Goal: Information Seeking & Learning: Learn about a topic

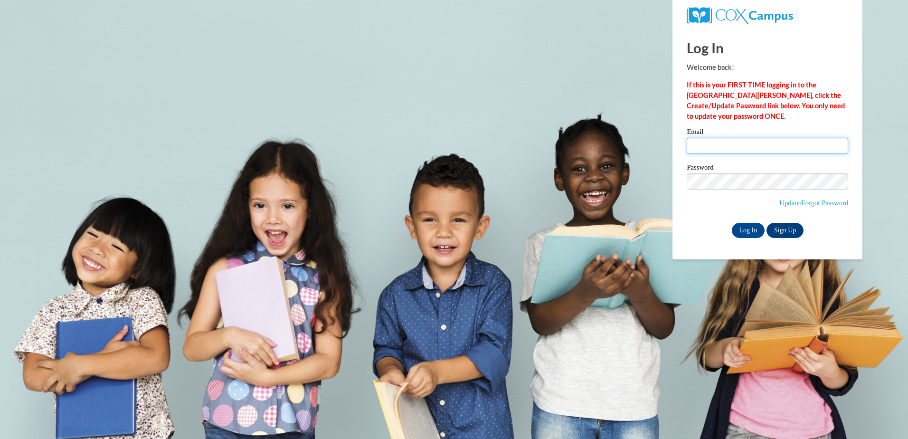
click at [721, 141] on input "Email" at bounding box center [766, 146] width 161 height 16
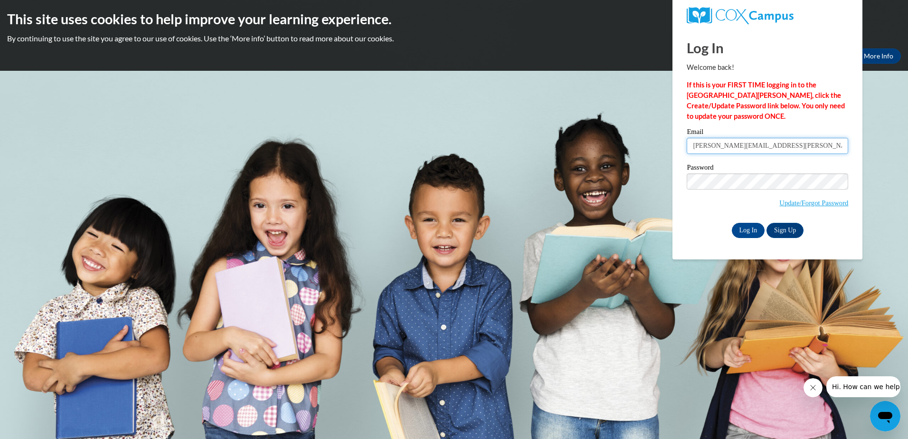
type input "jamie.merrick@education.govt.nz"
click at [752, 226] on input "Log In" at bounding box center [747, 230] width 33 height 15
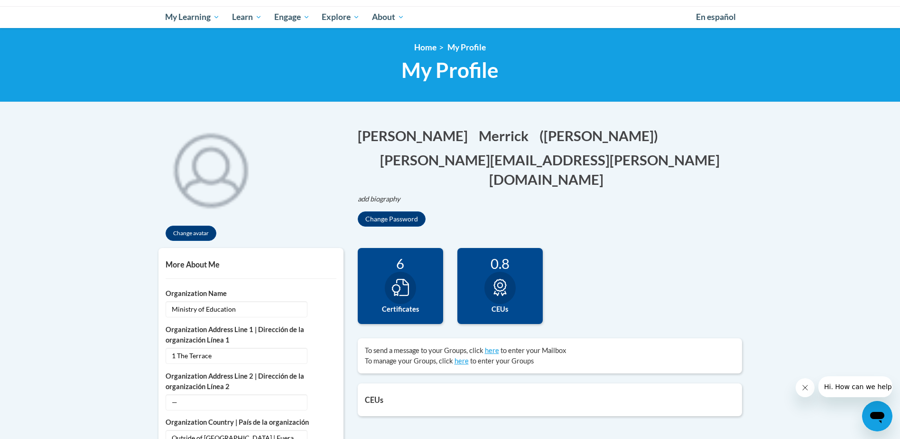
scroll to position [95, 0]
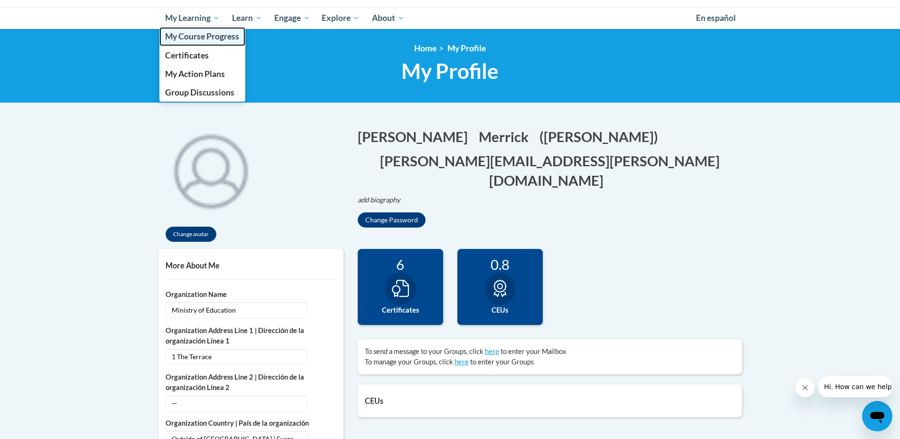
click at [209, 33] on span "My Course Progress" at bounding box center [202, 36] width 74 height 10
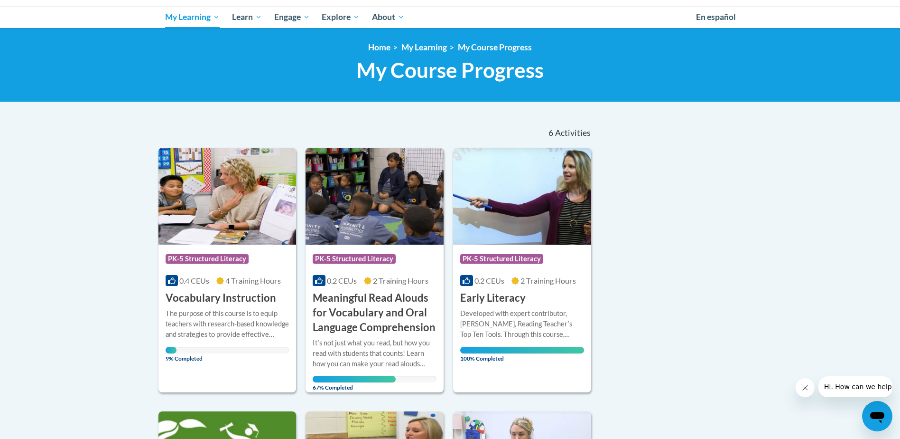
scroll to position [183, 0]
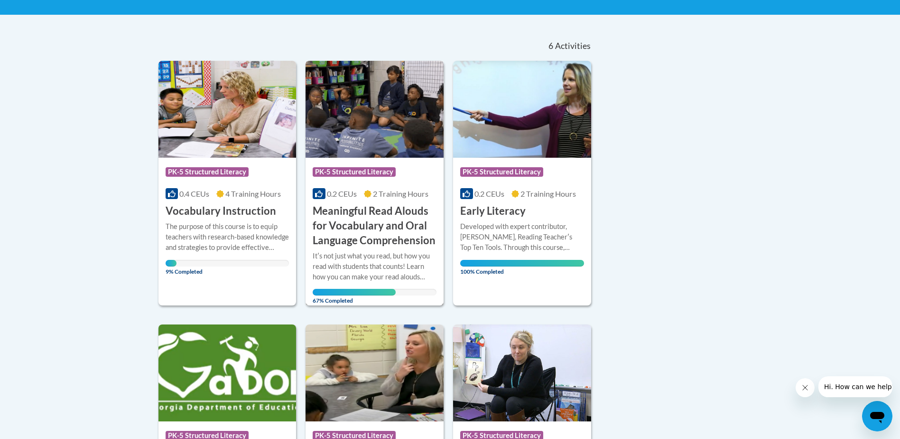
click at [366, 131] on img at bounding box center [375, 109] width 138 height 97
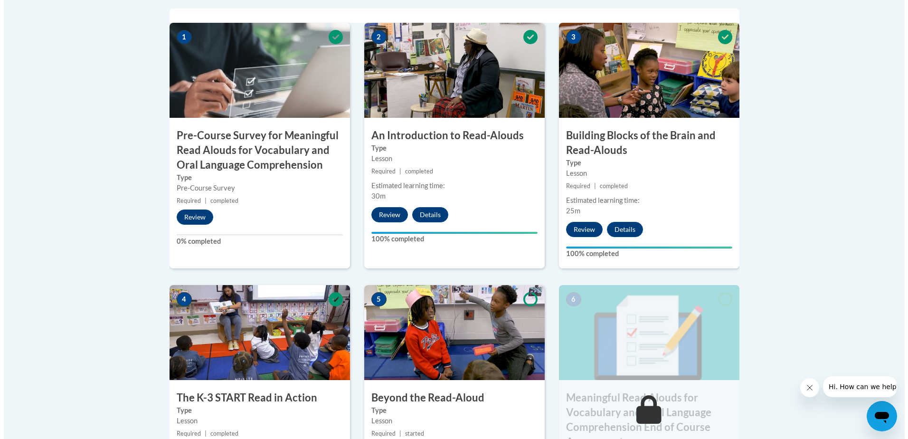
scroll to position [570, 0]
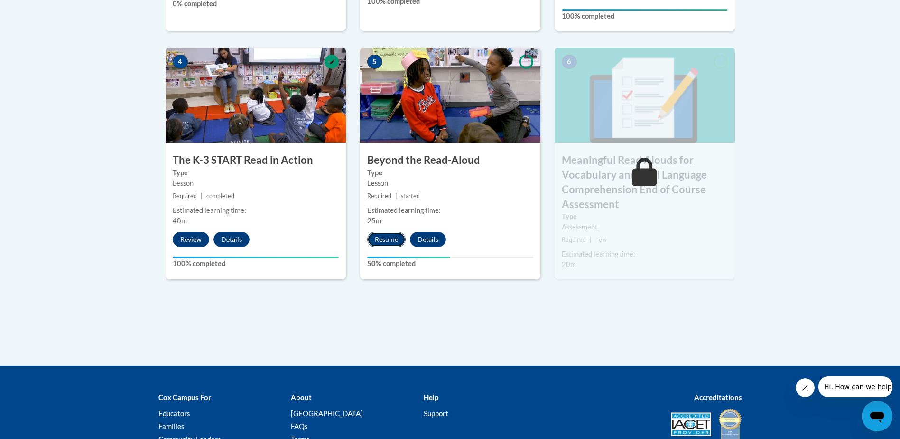
click at [382, 235] on button "Resume" at bounding box center [386, 239] width 38 height 15
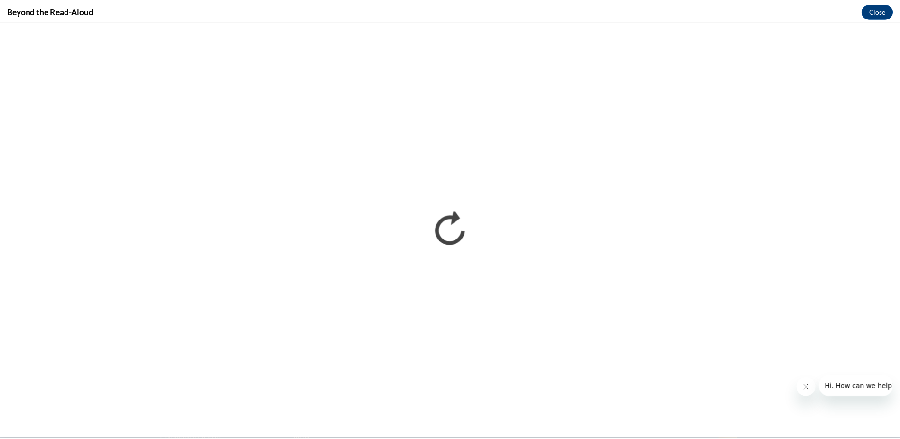
scroll to position [0, 0]
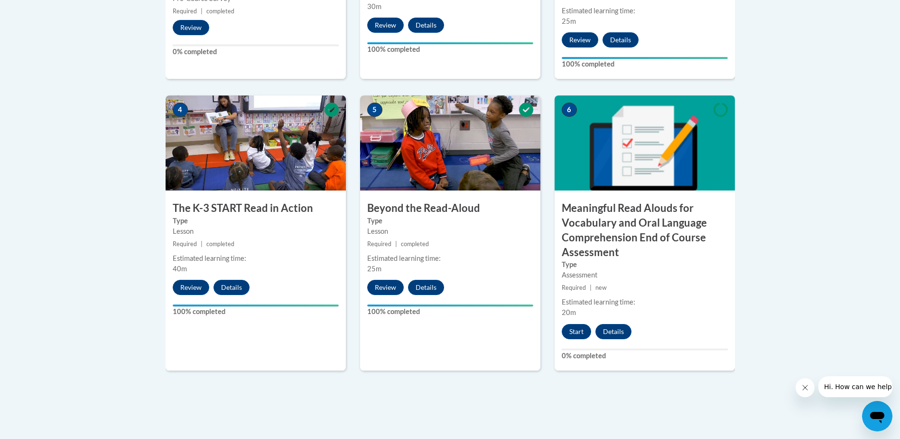
scroll to position [522, 0]
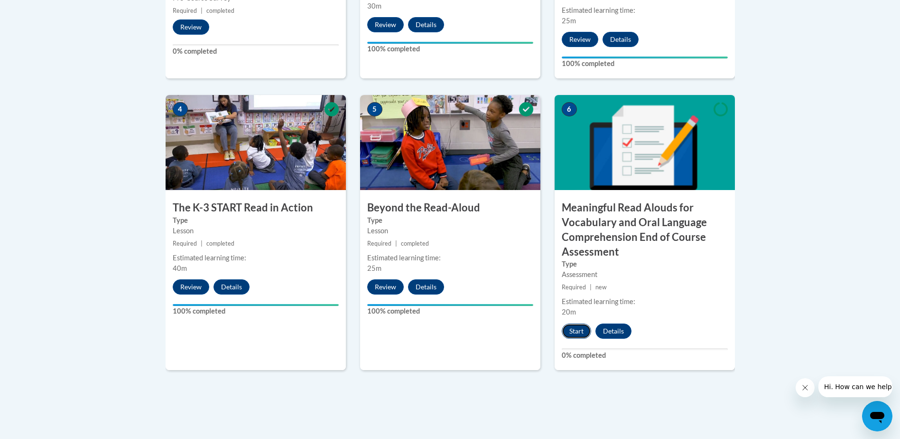
click at [575, 328] on button "Start" at bounding box center [576, 330] width 29 height 15
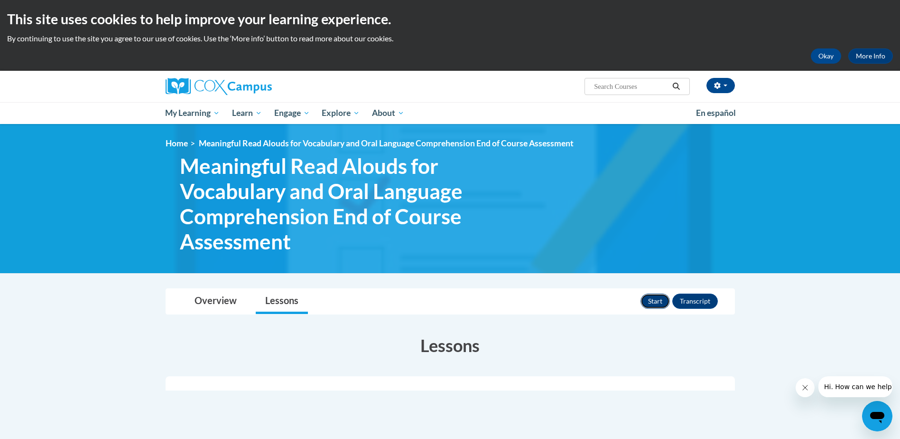
click at [642, 305] on button "Start" at bounding box center [655, 300] width 29 height 15
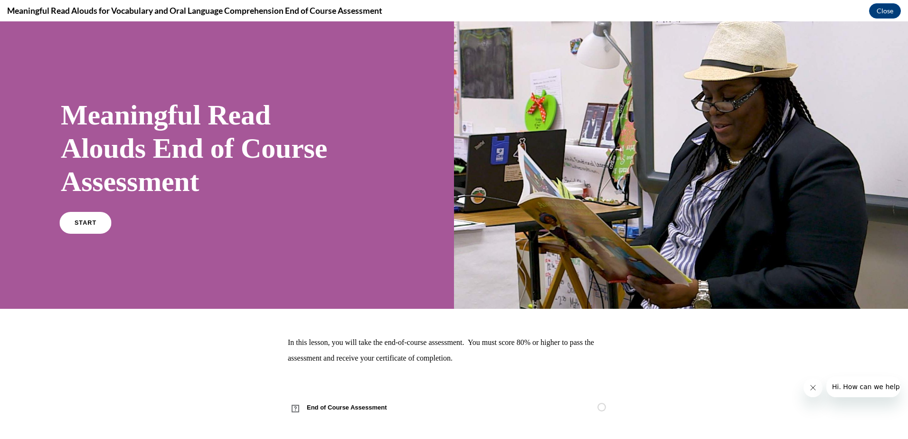
click at [90, 220] on span "START" at bounding box center [86, 222] width 22 height 7
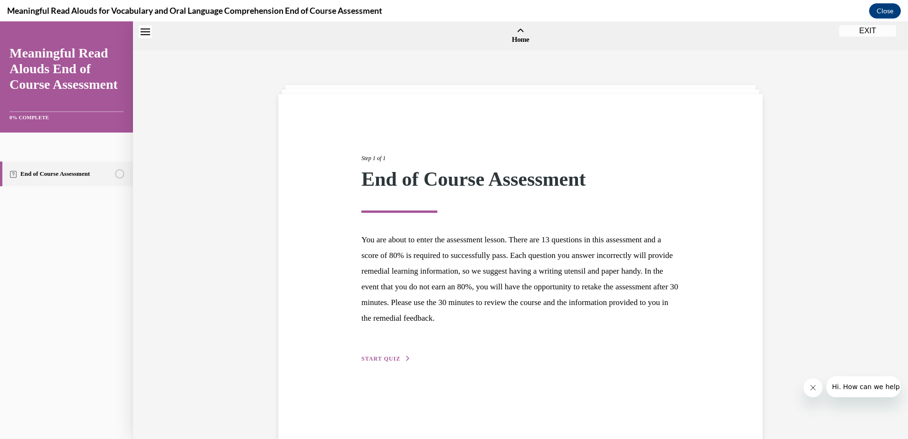
scroll to position [29, 0]
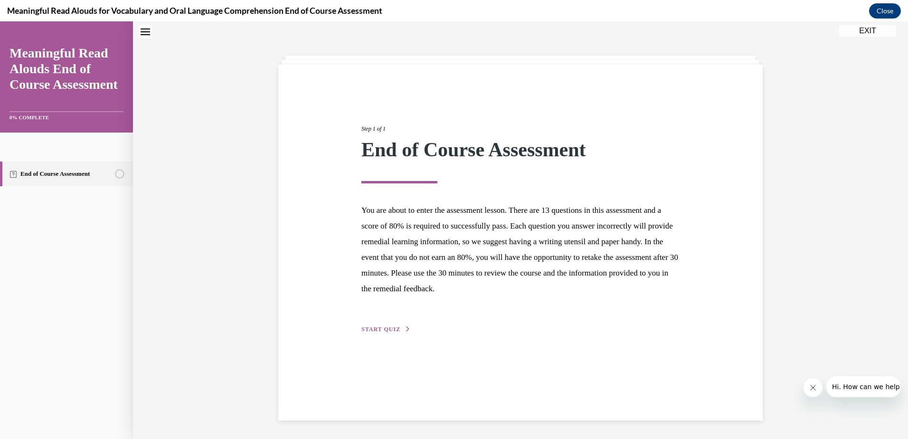
click at [380, 325] on button "START QUIZ" at bounding box center [385, 329] width 49 height 9
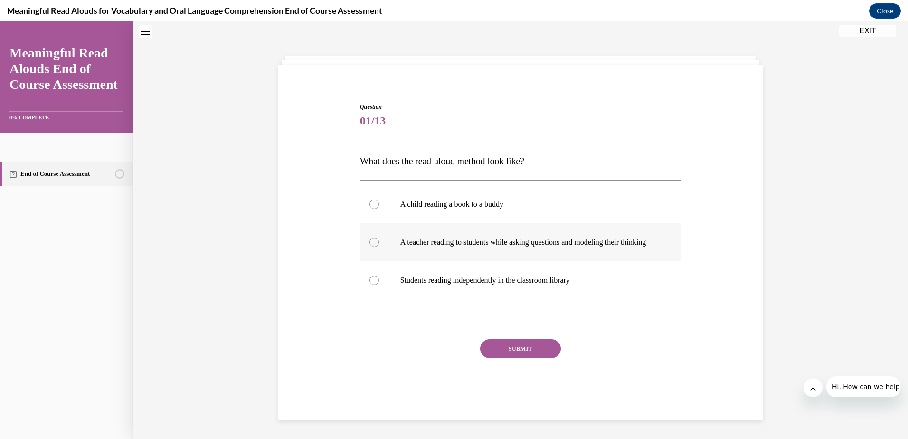
click at [369, 245] on div at bounding box center [373, 241] width 9 height 9
click at [369, 245] on input "A teacher reading to students while asking questions and modeling their thinking" at bounding box center [373, 241] width 9 height 9
radio input "true"
click at [515, 356] on button "SUBMIT" at bounding box center [520, 348] width 81 height 19
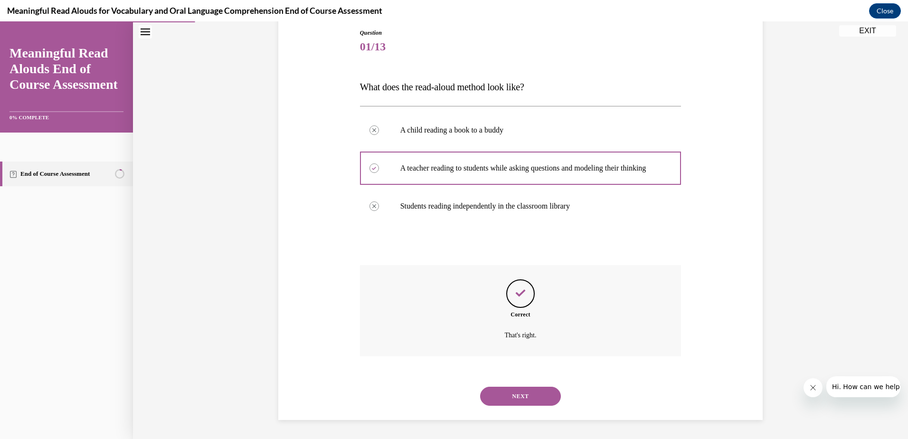
scroll to position [113, 0]
click at [514, 392] on button "NEXT" at bounding box center [520, 395] width 81 height 19
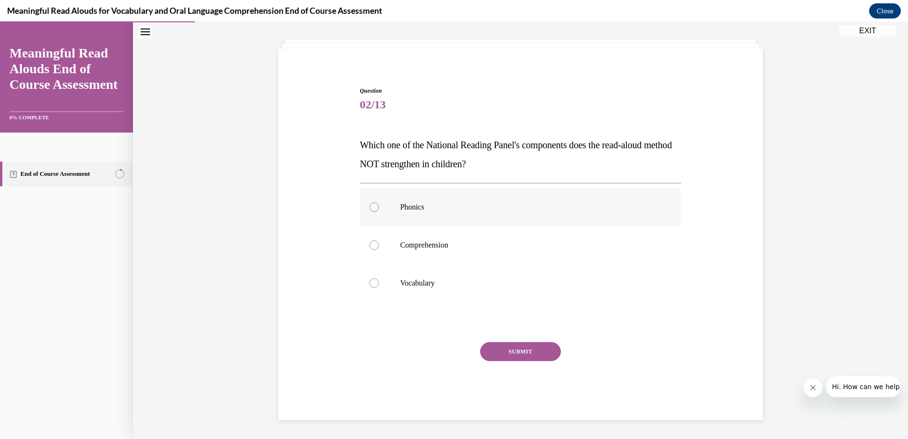
click at [371, 207] on div at bounding box center [373, 206] width 9 height 9
click at [371, 207] on input "Phonics" at bounding box center [373, 206] width 9 height 9
radio input "true"
click at [506, 351] on button "SUBMIT" at bounding box center [520, 351] width 81 height 19
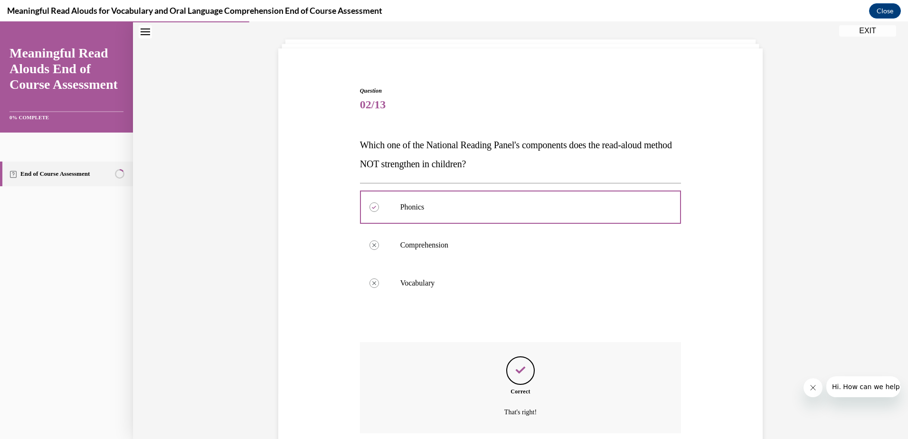
scroll to position [122, 0]
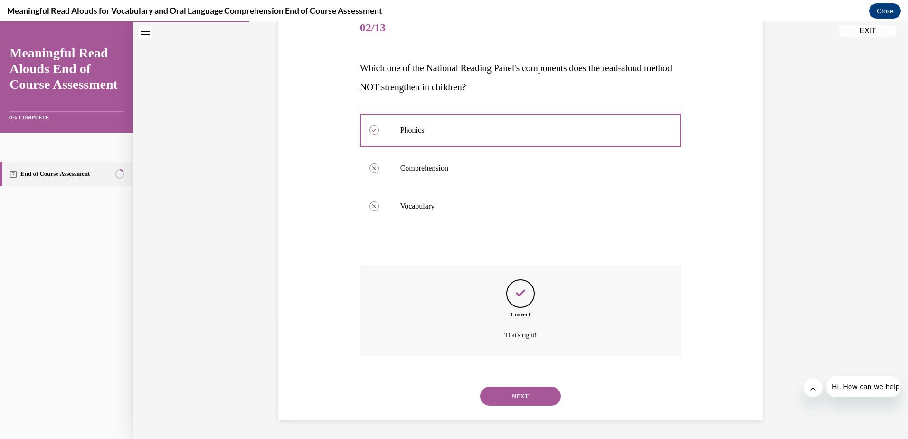
click at [521, 400] on button "NEXT" at bounding box center [520, 395] width 81 height 19
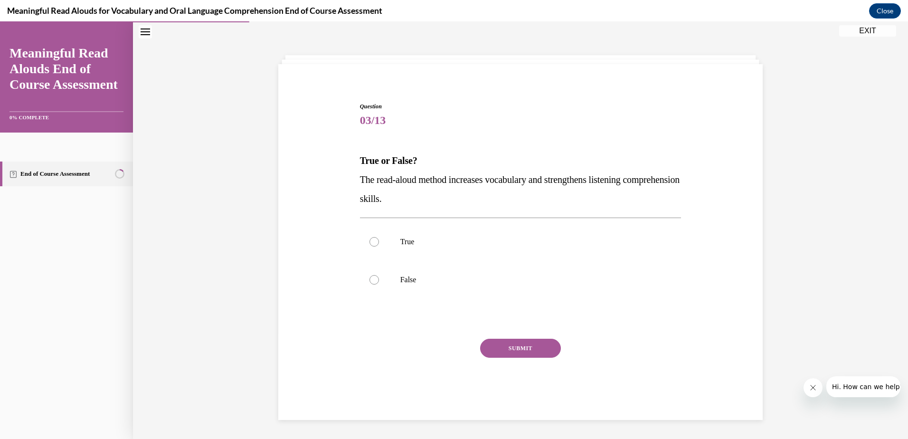
scroll to position [30, 0]
click at [369, 239] on div at bounding box center [373, 241] width 9 height 9
click at [369, 239] on input "True" at bounding box center [373, 241] width 9 height 9
radio input "true"
click at [518, 346] on button "SUBMIT" at bounding box center [520, 347] width 81 height 19
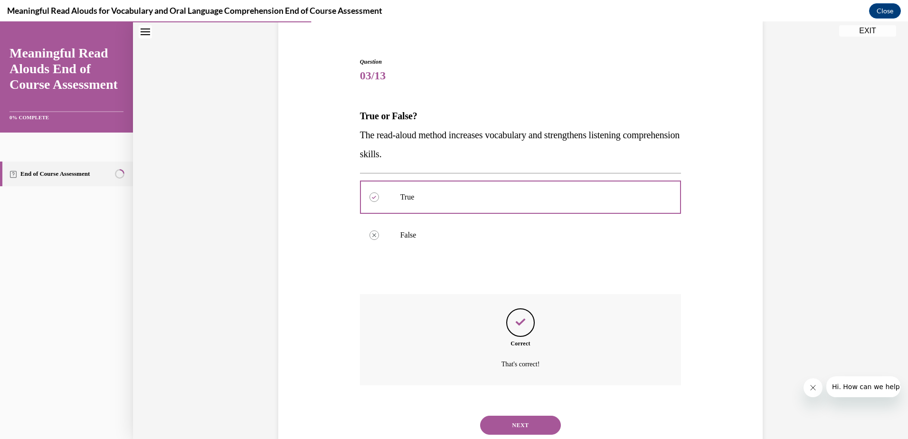
scroll to position [103, 0]
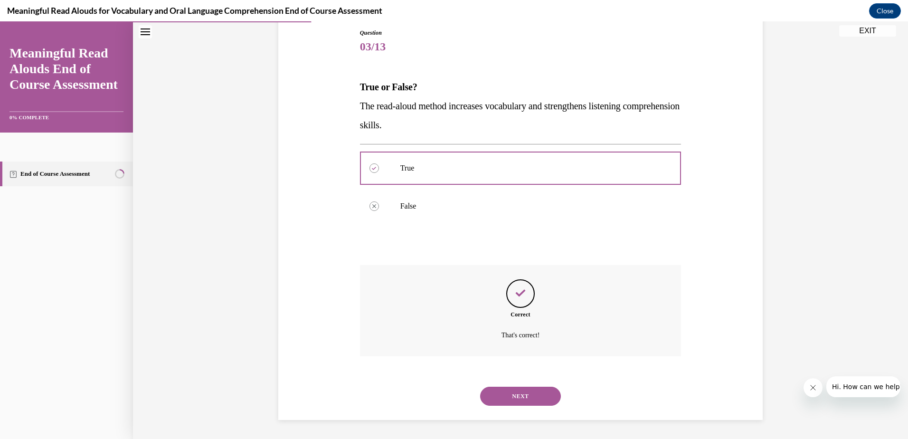
click at [524, 392] on button "NEXT" at bounding box center [520, 395] width 81 height 19
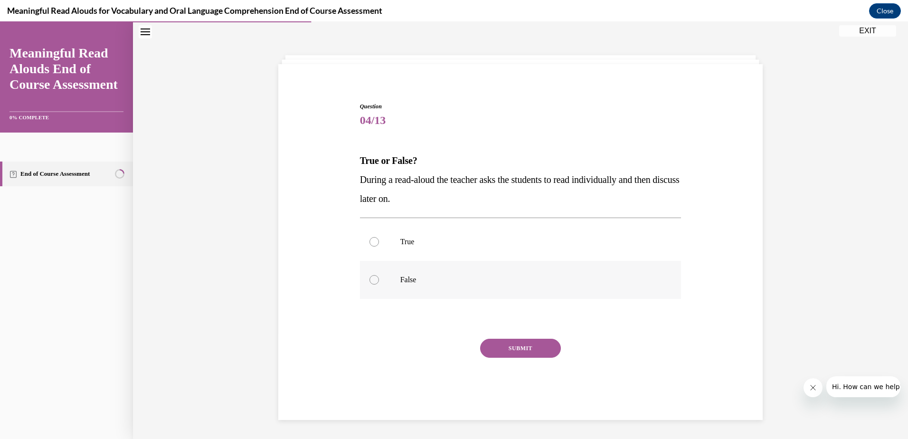
click at [372, 280] on div at bounding box center [373, 279] width 9 height 9
click at [372, 280] on input "False" at bounding box center [373, 279] width 9 height 9
radio input "true"
drag, startPoint x: 524, startPoint y: 347, endPoint x: 628, endPoint y: 339, distance: 104.3
click at [524, 346] on button "SUBMIT" at bounding box center [520, 347] width 81 height 19
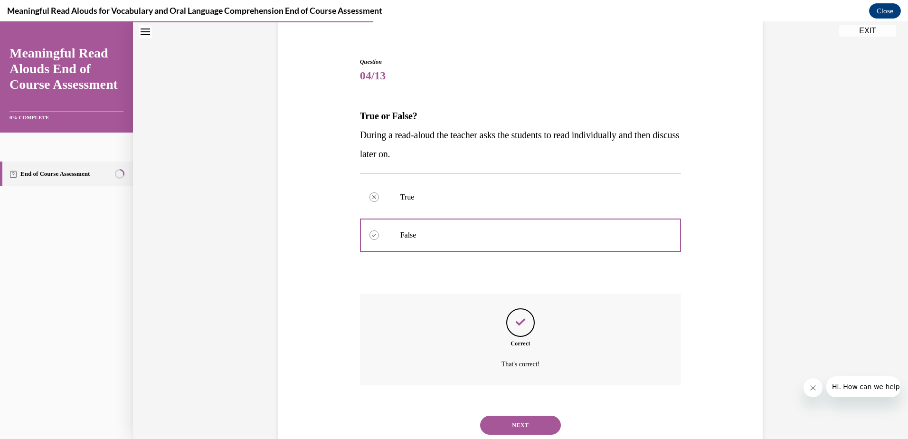
scroll to position [103, 0]
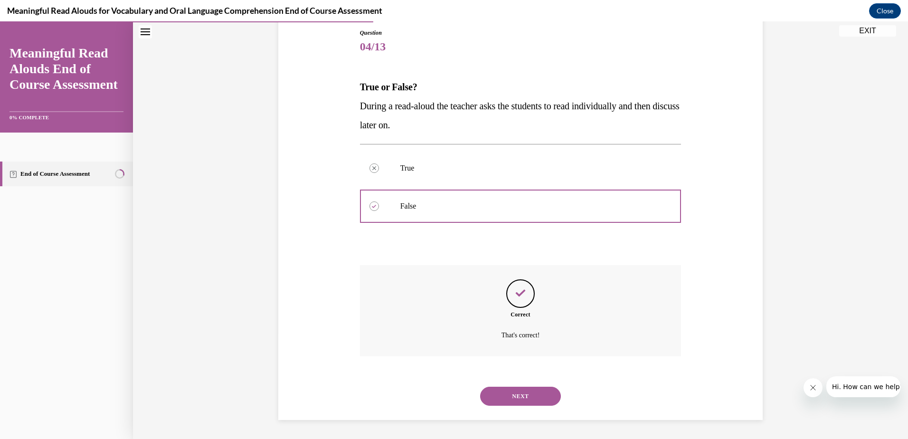
click at [502, 399] on button "NEXT" at bounding box center [520, 395] width 81 height 19
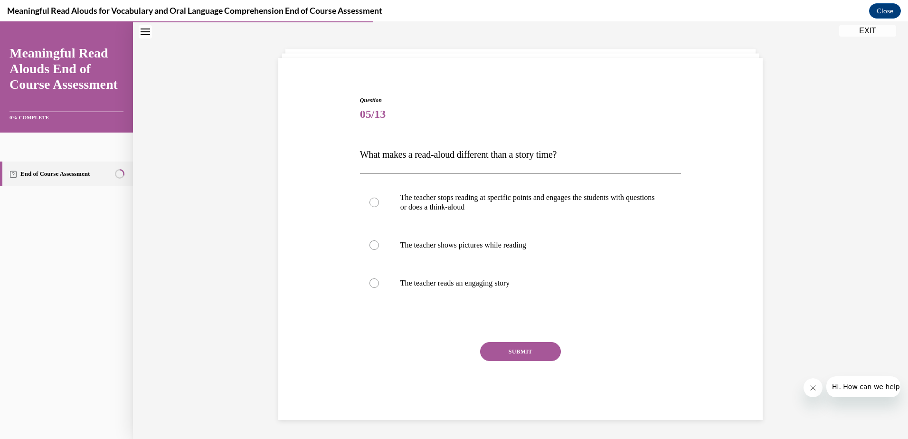
scroll to position [36, 0]
click at [370, 202] on div at bounding box center [373, 201] width 9 height 9
click at [370, 202] on input "The teacher stops reading at specific points and engages the students with ques…" at bounding box center [373, 201] width 9 height 9
radio input "true"
click at [516, 354] on button "SUBMIT" at bounding box center [520, 351] width 81 height 19
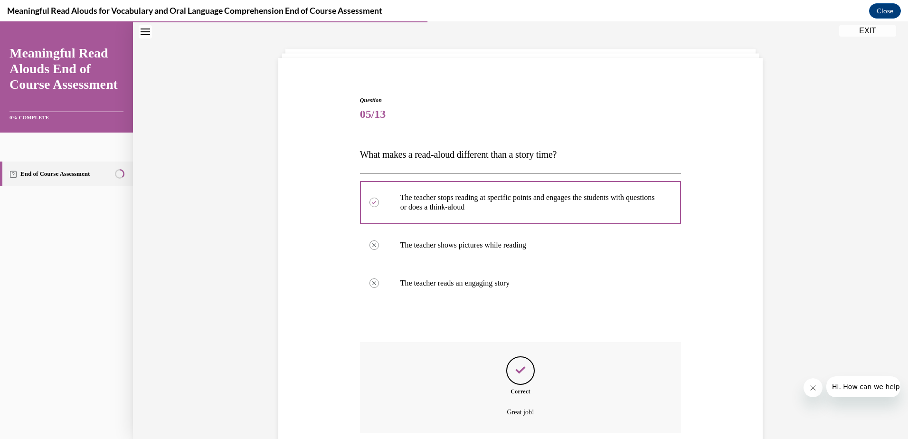
scroll to position [113, 0]
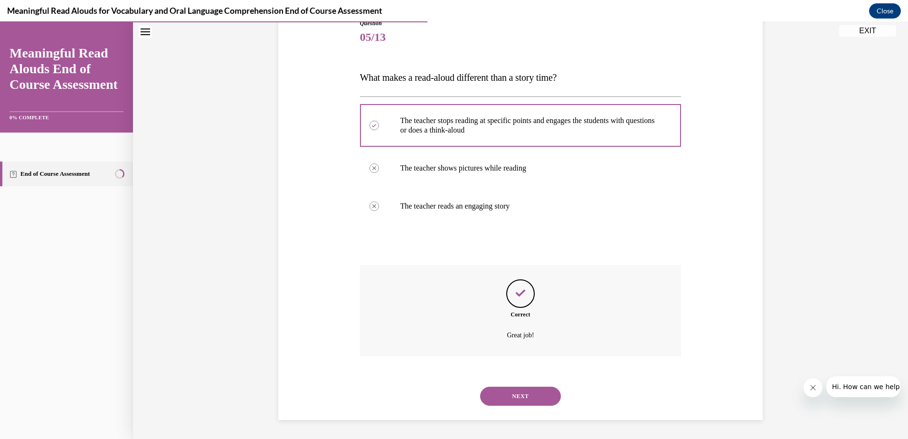
click at [525, 396] on button "NEXT" at bounding box center [520, 395] width 81 height 19
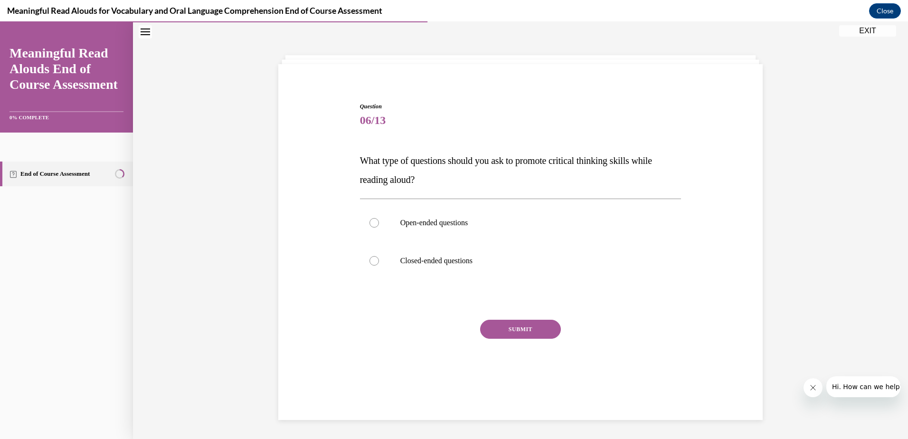
scroll to position [30, 0]
click at [369, 222] on div at bounding box center [373, 222] width 9 height 9
click at [369, 222] on input "Open-ended questions" at bounding box center [373, 222] width 9 height 9
radio input "true"
drag, startPoint x: 515, startPoint y: 328, endPoint x: 552, endPoint y: 317, distance: 38.6
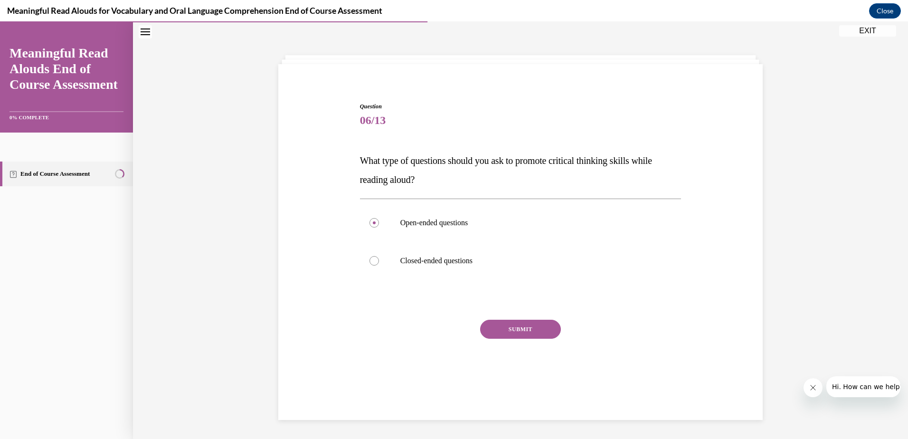
click at [516, 328] on button "SUBMIT" at bounding box center [520, 328] width 81 height 19
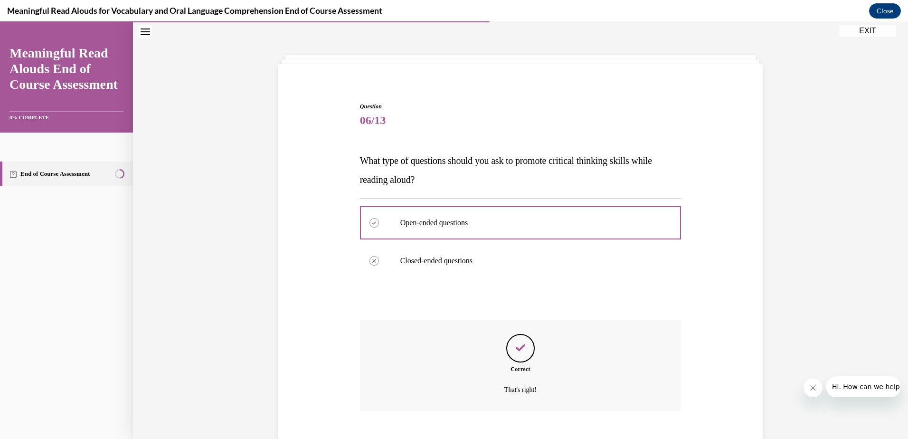
scroll to position [84, 0]
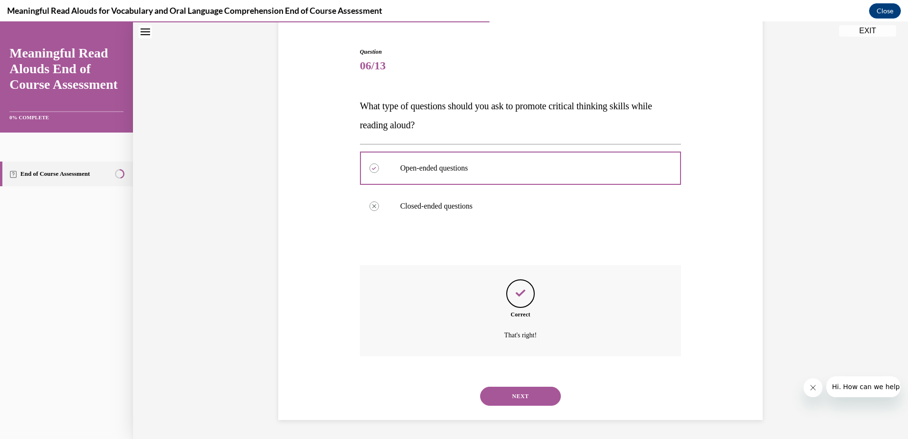
click at [525, 393] on button "NEXT" at bounding box center [520, 395] width 81 height 19
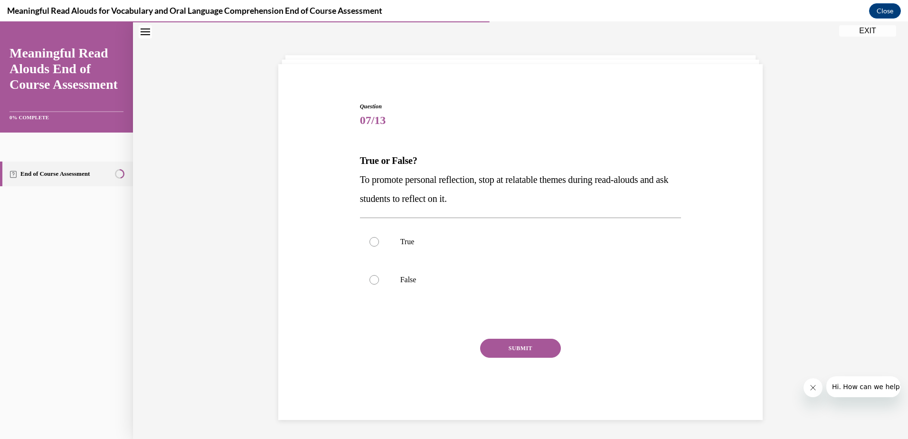
scroll to position [30, 0]
click at [372, 240] on div at bounding box center [373, 241] width 9 height 9
click at [372, 240] on input "True" at bounding box center [373, 241] width 9 height 9
radio input "true"
drag, startPoint x: 530, startPoint y: 347, endPoint x: 636, endPoint y: 318, distance: 109.3
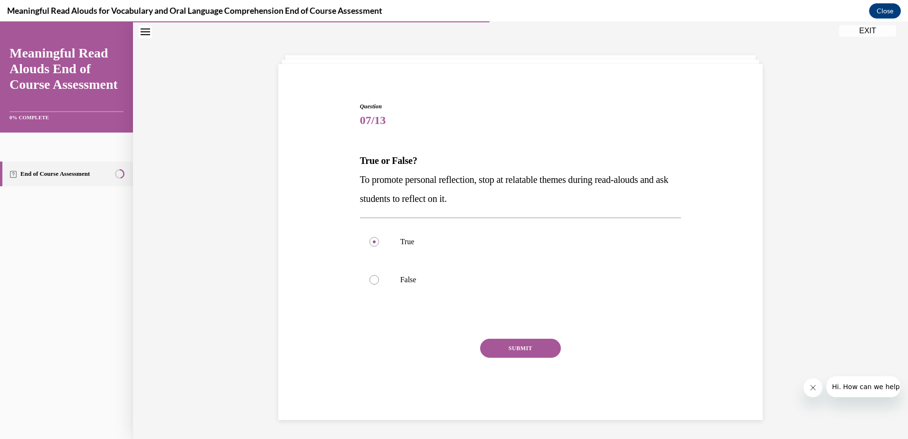
click at [530, 346] on button "SUBMIT" at bounding box center [520, 347] width 81 height 19
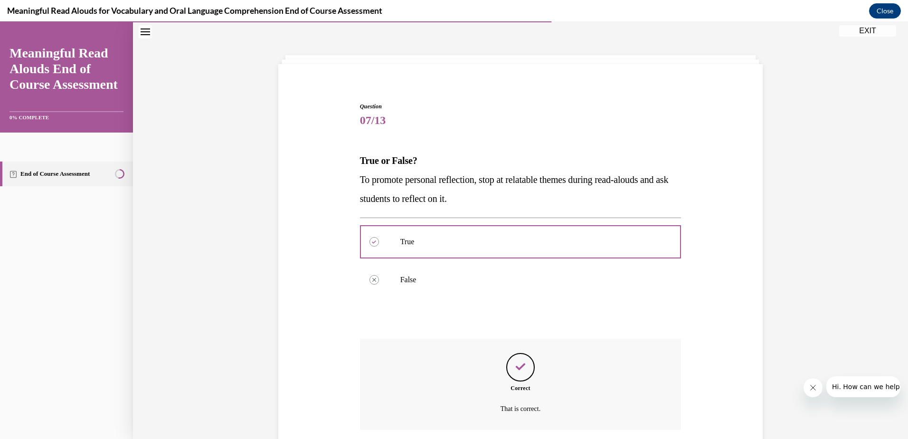
scroll to position [103, 0]
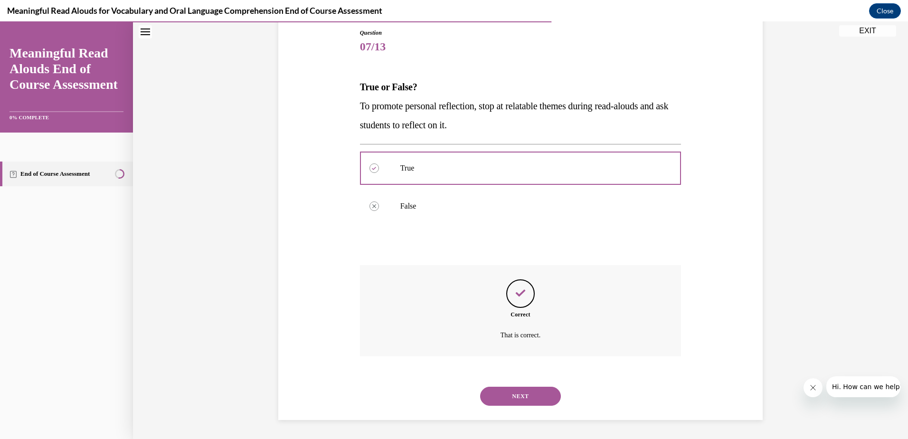
drag, startPoint x: 513, startPoint y: 400, endPoint x: 582, endPoint y: 358, distance: 80.3
click at [513, 399] on button "NEXT" at bounding box center [520, 395] width 81 height 19
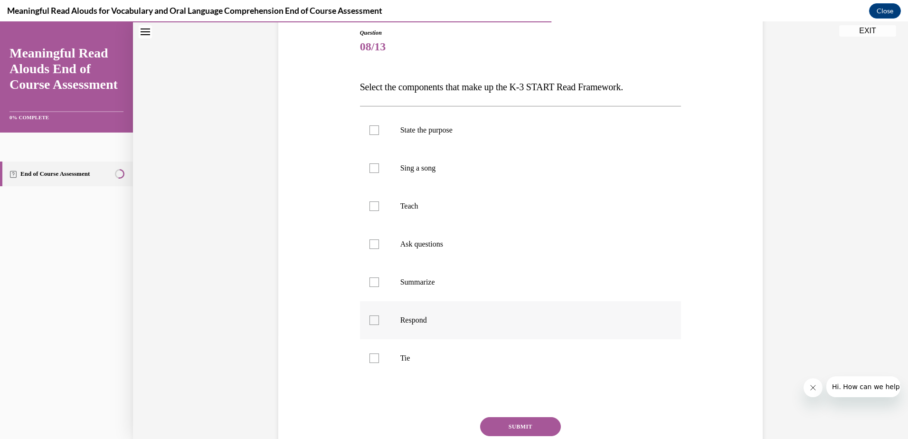
scroll to position [50, 0]
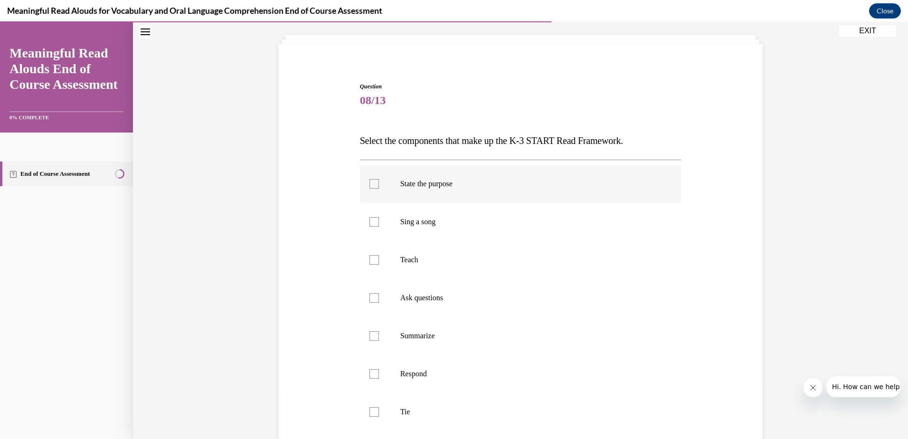
click at [369, 186] on div at bounding box center [373, 183] width 9 height 9
click at [369, 186] on input "State the purpose" at bounding box center [373, 183] width 9 height 9
checkbox input "true"
click at [371, 261] on div at bounding box center [373, 259] width 9 height 9
click at [371, 261] on input "Teach" at bounding box center [373, 259] width 9 height 9
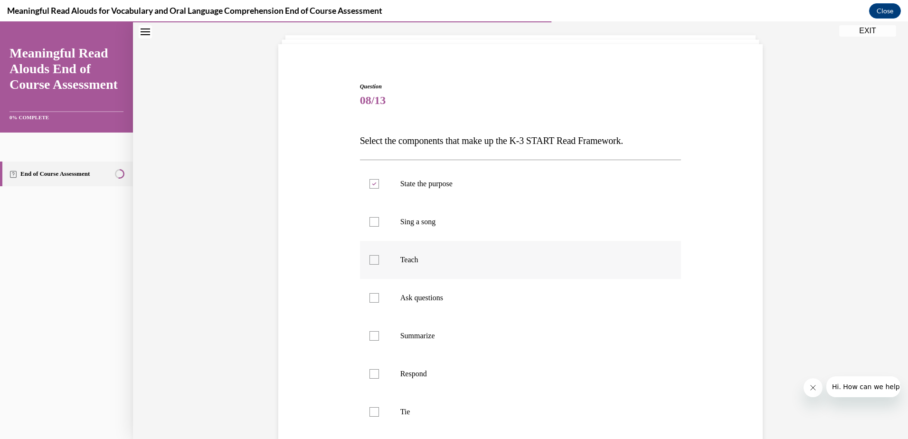
checkbox input "true"
click at [369, 336] on div at bounding box center [373, 335] width 9 height 9
click at [369, 336] on input "Summarize" at bounding box center [373, 335] width 9 height 9
checkbox input "true"
click at [369, 296] on div at bounding box center [373, 297] width 9 height 9
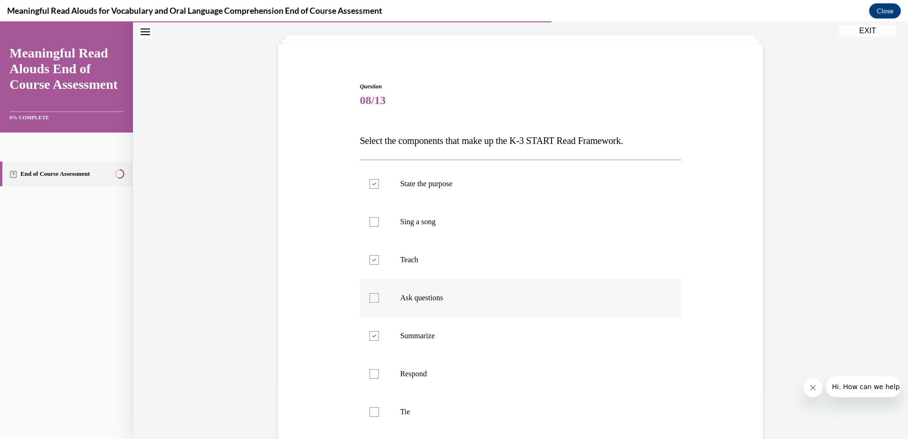
click at [369, 296] on input "Ask questions" at bounding box center [373, 297] width 9 height 9
checkbox input "true"
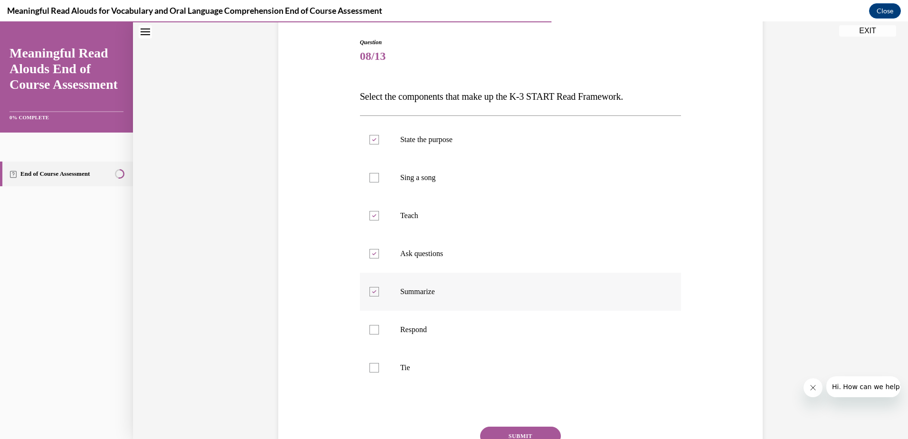
scroll to position [84, 0]
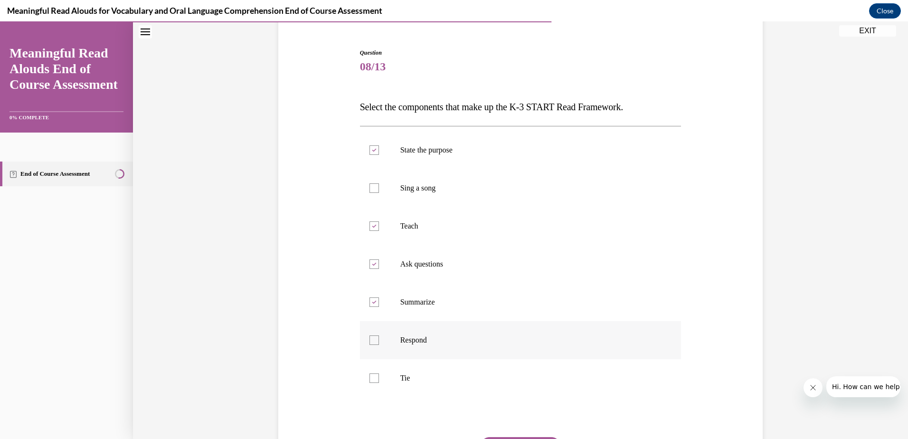
click at [374, 338] on div at bounding box center [373, 339] width 9 height 9
click at [374, 338] on input "Respond" at bounding box center [373, 339] width 9 height 9
checkbox input "true"
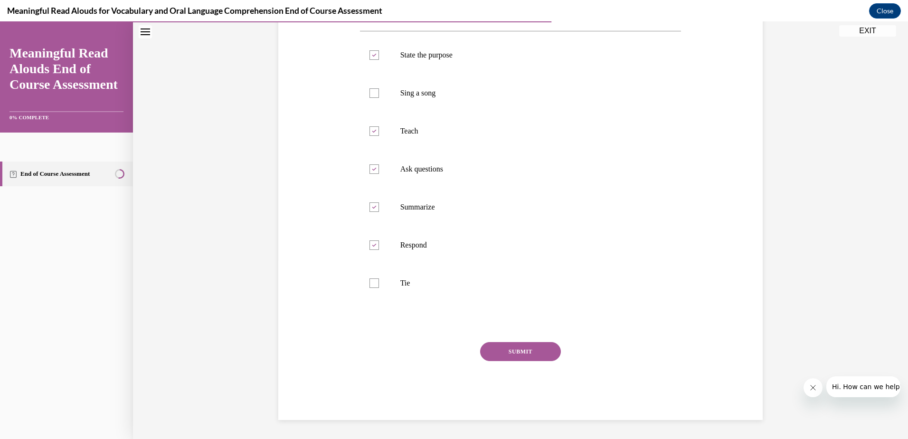
click at [516, 348] on button "SUBMIT" at bounding box center [520, 351] width 81 height 19
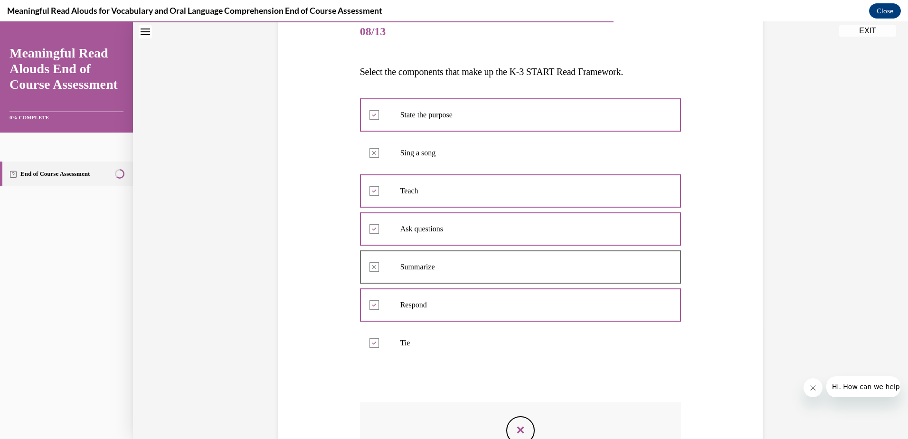
scroll to position [113, 0]
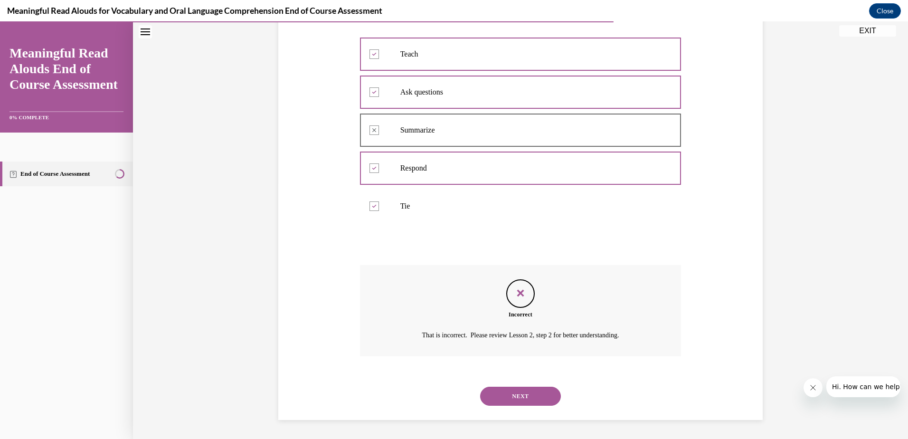
click at [519, 394] on button "NEXT" at bounding box center [520, 395] width 81 height 19
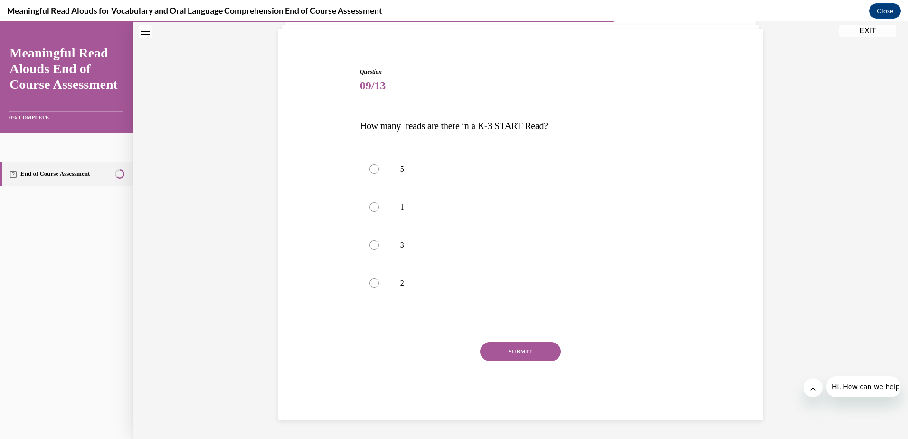
scroll to position [65, 0]
click at [373, 247] on div at bounding box center [373, 244] width 9 height 9
click at [373, 247] on input "3" at bounding box center [373, 244] width 9 height 9
radio input "true"
drag, startPoint x: 530, startPoint y: 351, endPoint x: 584, endPoint y: 346, distance: 53.9
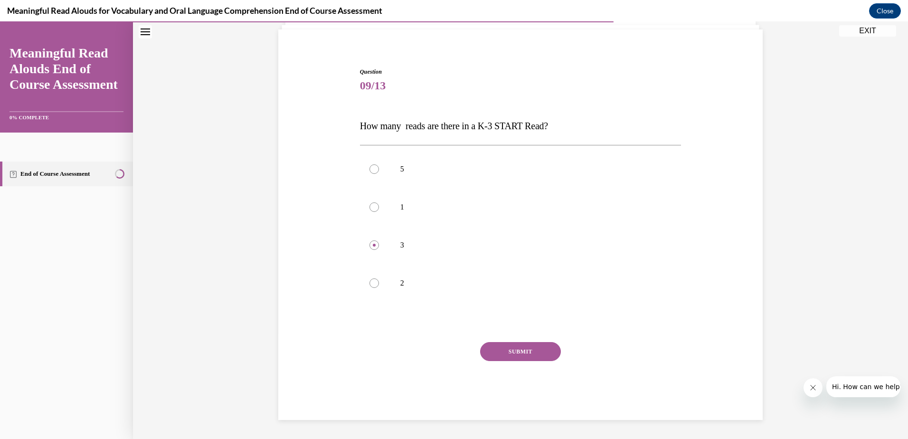
click at [532, 349] on button "SUBMIT" at bounding box center [520, 351] width 81 height 19
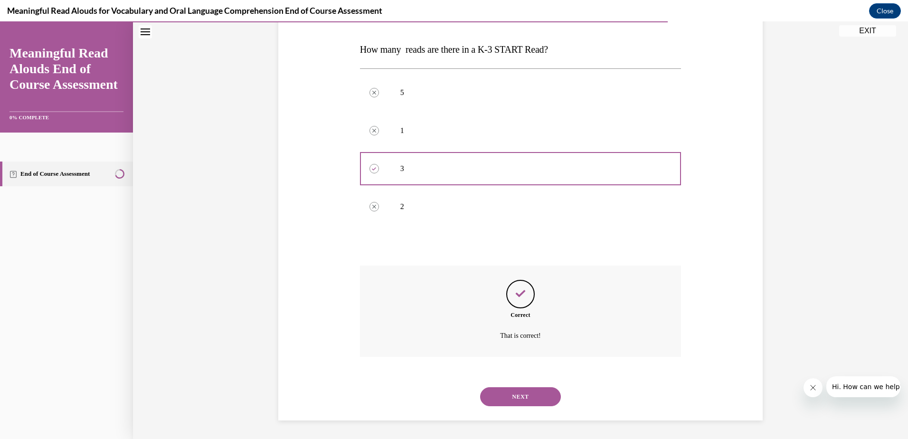
scroll to position [141, 0]
click at [512, 397] on button "NEXT" at bounding box center [520, 395] width 81 height 19
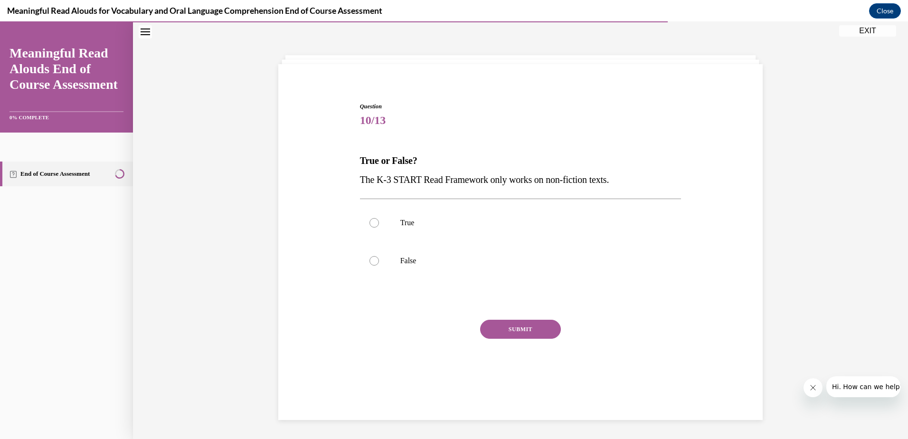
scroll to position [30, 0]
click at [384, 259] on label "False" at bounding box center [520, 261] width 321 height 38
click at [379, 259] on input "False" at bounding box center [373, 260] width 9 height 9
radio input "true"
drag, startPoint x: 522, startPoint y: 331, endPoint x: 535, endPoint y: 332, distance: 13.8
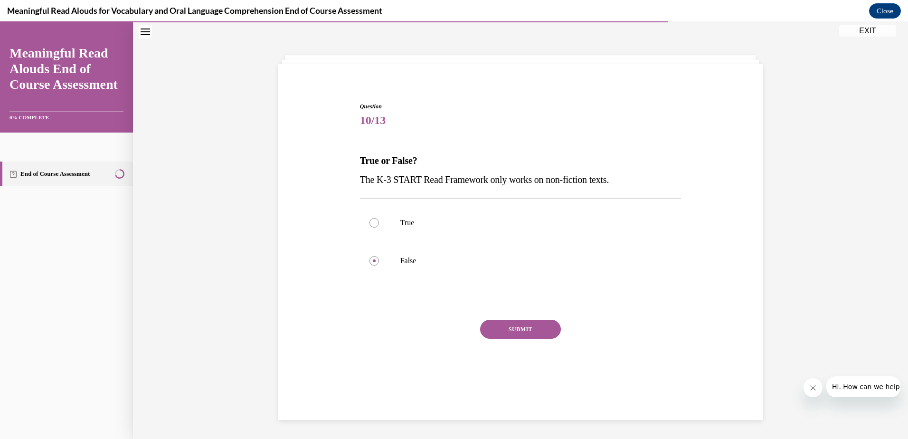
click at [522, 331] on button "SUBMIT" at bounding box center [520, 328] width 81 height 19
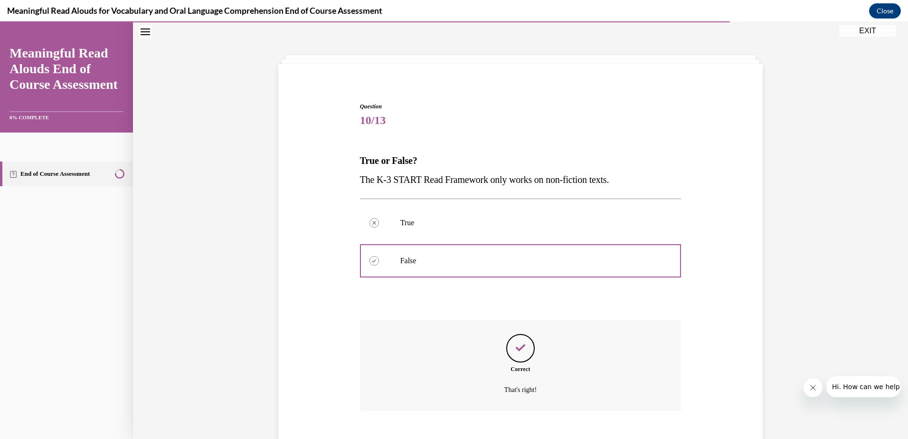
scroll to position [84, 0]
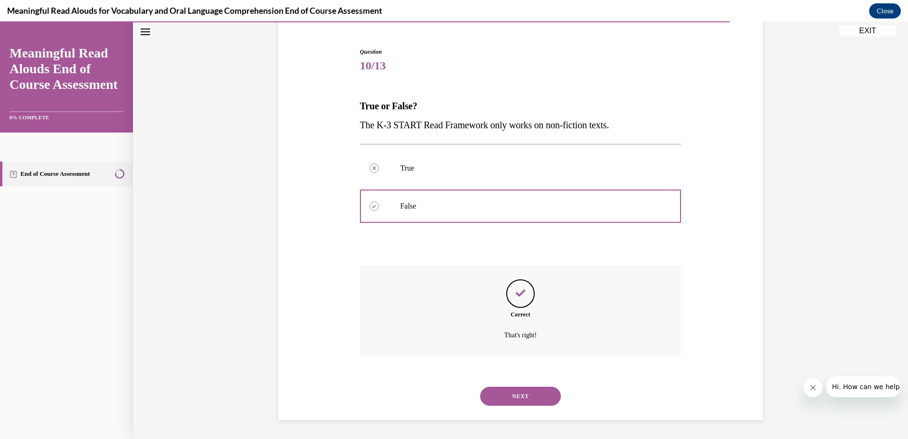
click at [523, 394] on button "NEXT" at bounding box center [520, 395] width 81 height 19
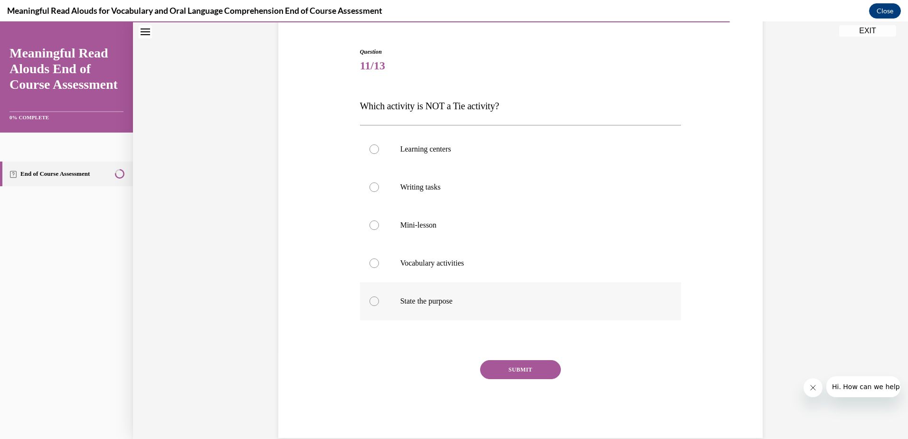
scroll to position [50, 0]
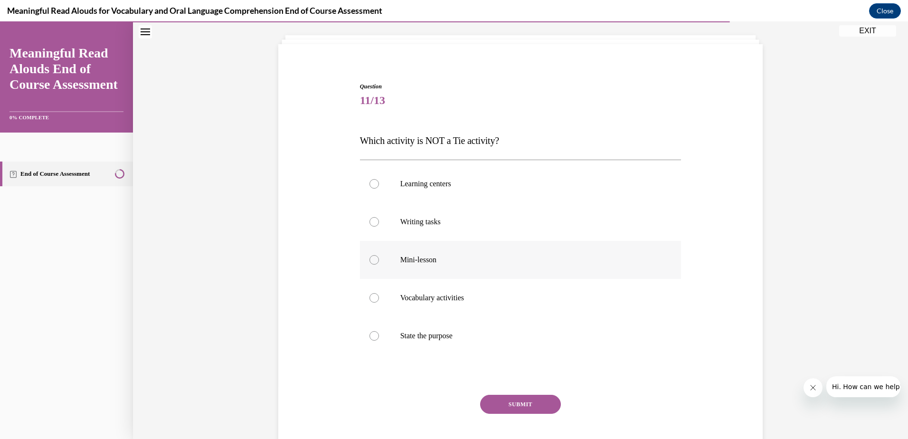
click at [371, 261] on div at bounding box center [373, 259] width 9 height 9
click at [371, 261] on input "Mini-lesson" at bounding box center [373, 259] width 9 height 9
radio input "true"
click at [369, 262] on div at bounding box center [373, 259] width 9 height 9
click at [369, 262] on input "Mini-lesson" at bounding box center [373, 259] width 9 height 9
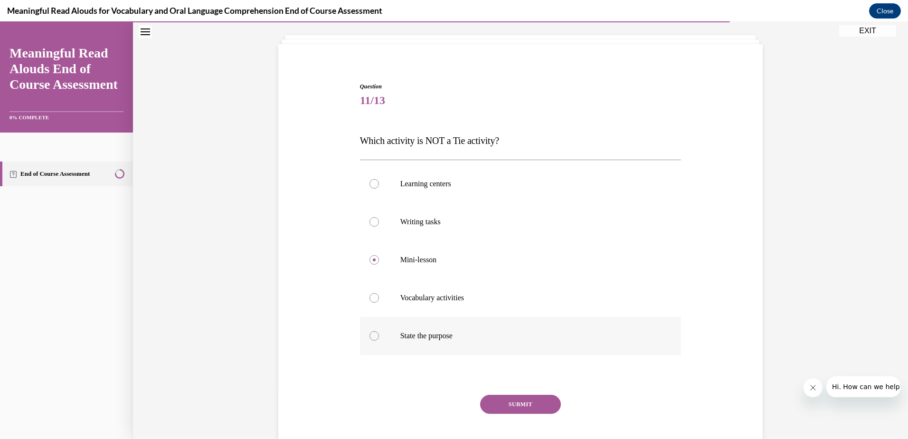
click at [371, 336] on div at bounding box center [373, 335] width 9 height 9
click at [371, 336] on input "State the purpose" at bounding box center [373, 335] width 9 height 9
radio input "true"
click at [522, 400] on button "SUBMIT" at bounding box center [520, 403] width 81 height 19
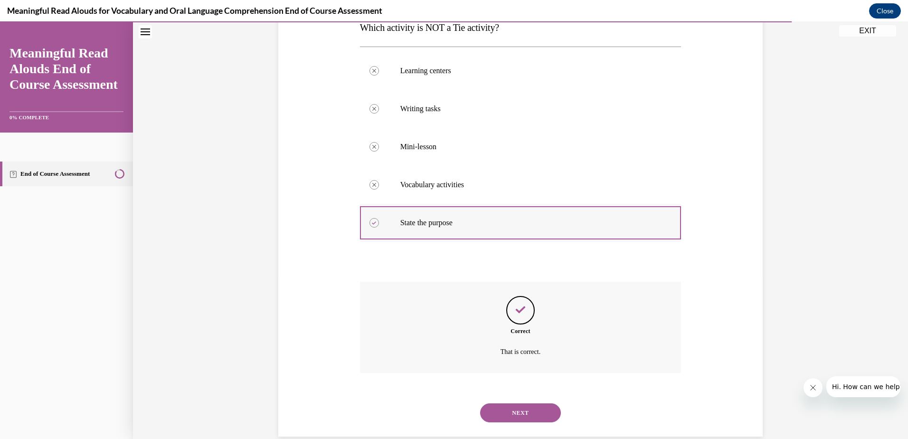
scroll to position [179, 0]
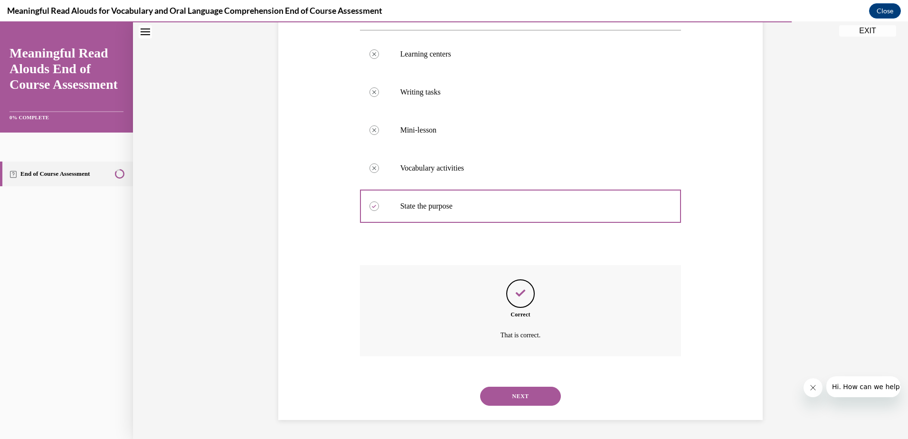
click at [519, 403] on button "NEXT" at bounding box center [520, 395] width 81 height 19
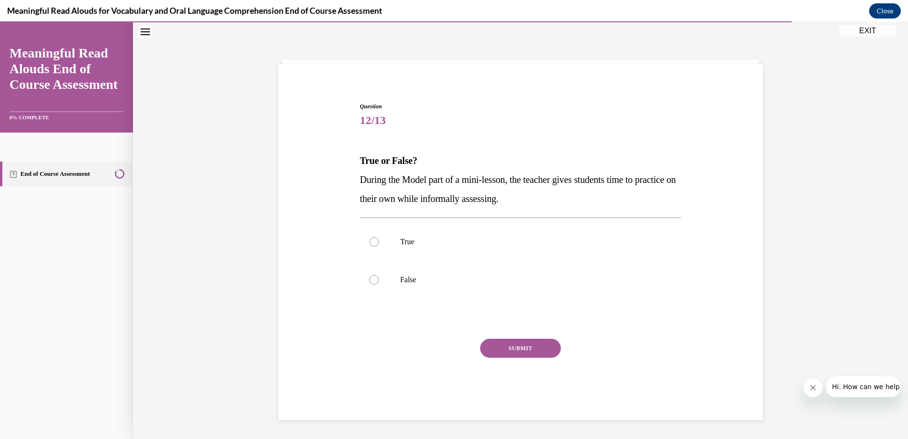
scroll to position [30, 0]
click at [370, 240] on div at bounding box center [373, 241] width 9 height 9
click at [370, 240] on input "True" at bounding box center [373, 241] width 9 height 9
radio input "true"
drag, startPoint x: 542, startPoint y: 345, endPoint x: 704, endPoint y: 309, distance: 166.1
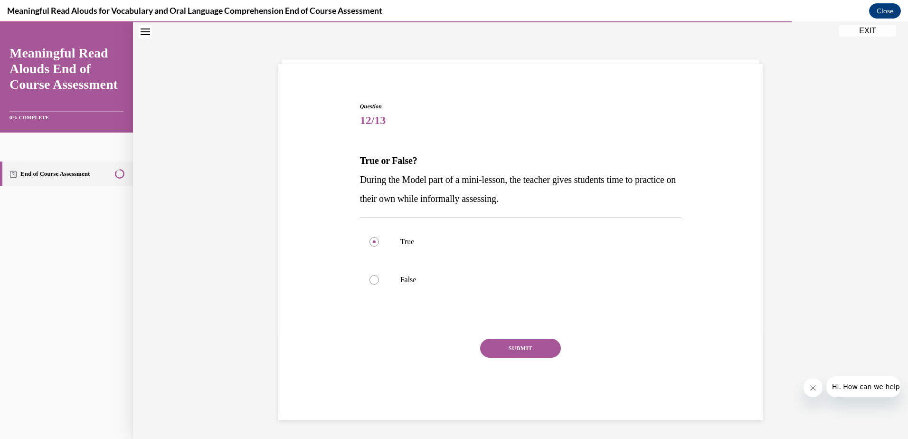
click at [543, 344] on button "SUBMIT" at bounding box center [520, 347] width 81 height 19
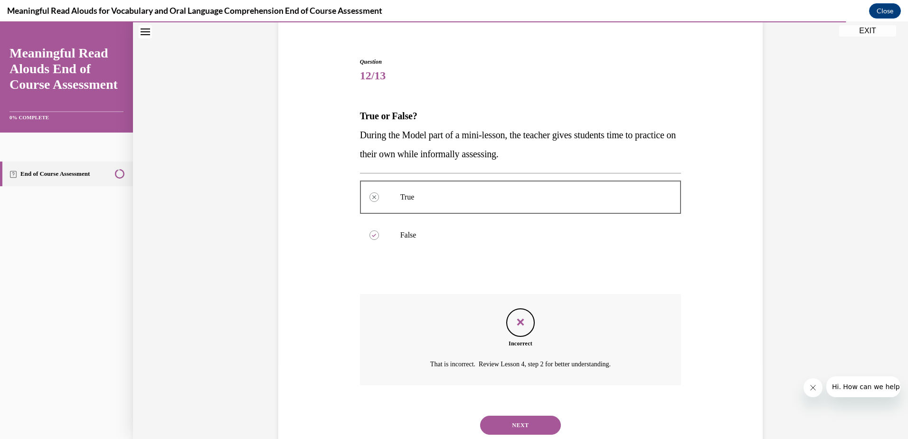
scroll to position [103, 0]
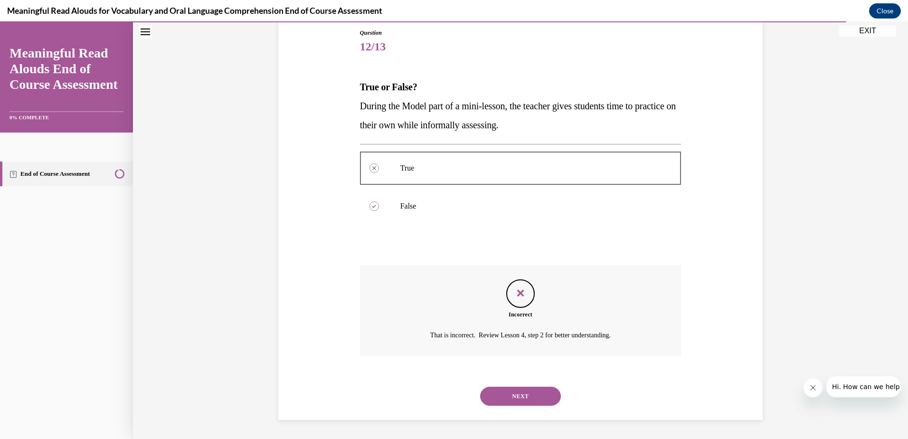
click at [500, 400] on button "NEXT" at bounding box center [520, 395] width 81 height 19
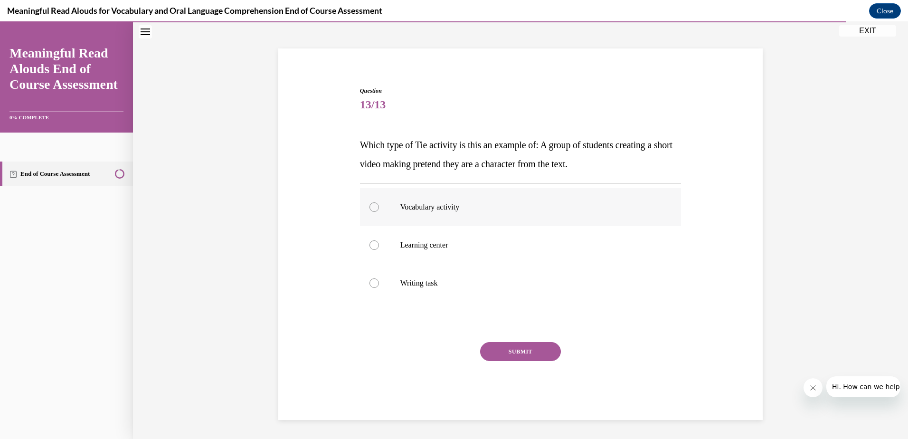
click at [371, 205] on div at bounding box center [373, 206] width 9 height 9
click at [371, 205] on input "Vocabulary activity" at bounding box center [373, 206] width 9 height 9
radio input "true"
click at [530, 350] on button "SUBMIT" at bounding box center [520, 351] width 81 height 19
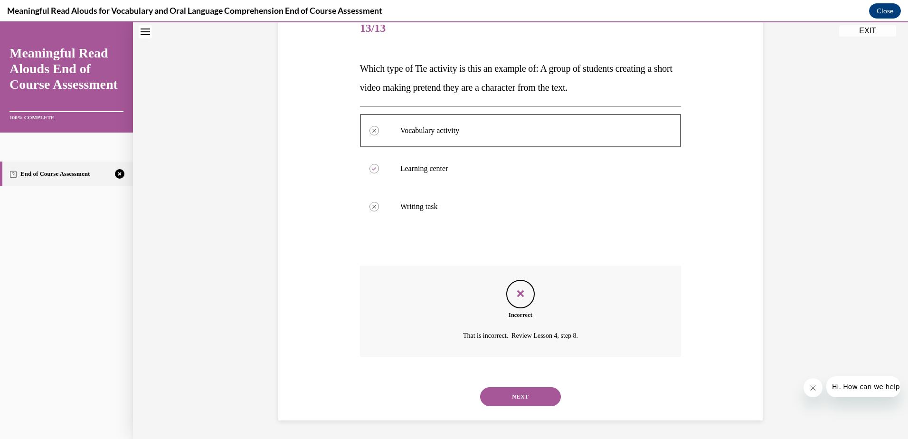
scroll to position [122, 0]
click at [525, 394] on button "NEXT" at bounding box center [520, 395] width 81 height 19
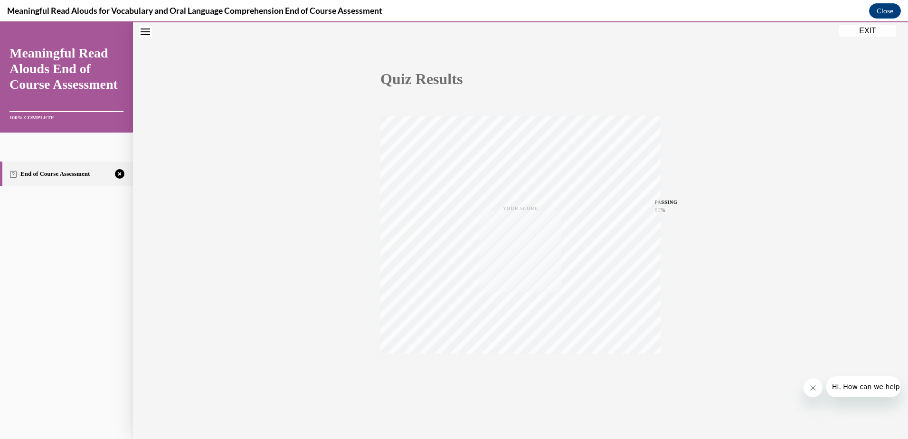
scroll to position [69, 0]
click at [516, 378] on icon "button" at bounding box center [521, 380] width 34 height 10
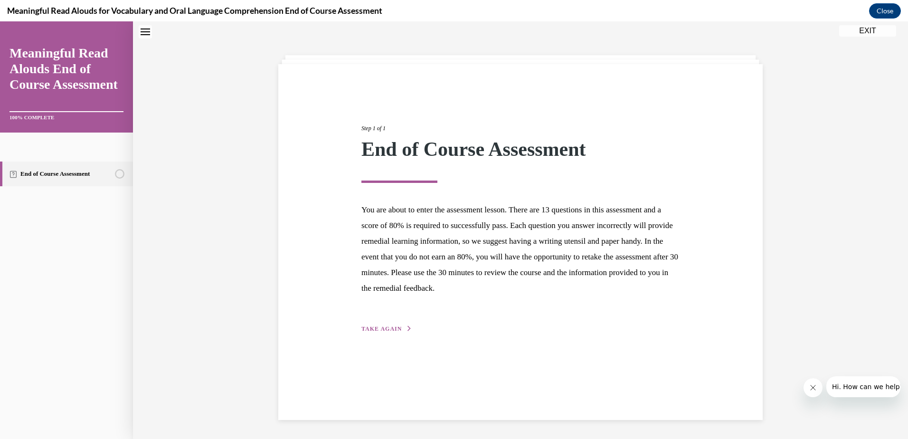
scroll to position [30, 0]
click at [382, 326] on span "TAKE AGAIN" at bounding box center [381, 328] width 40 height 7
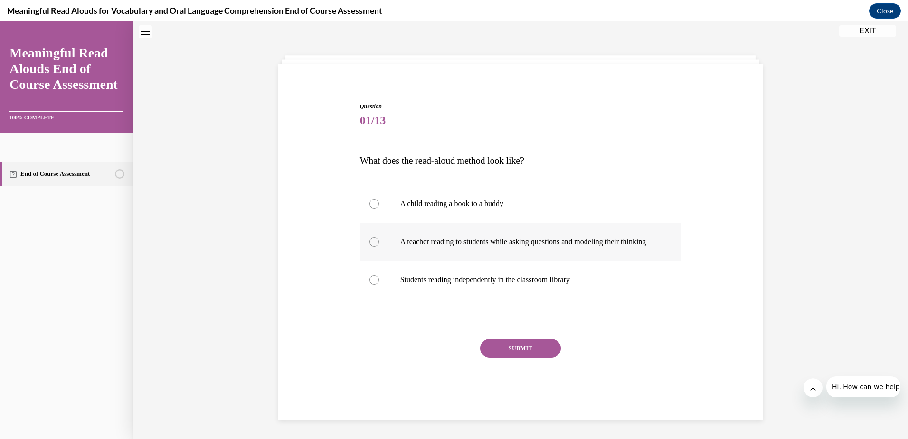
click at [370, 245] on div at bounding box center [373, 241] width 9 height 9
click at [370, 245] on input "A teacher reading to students while asking questions and modeling their thinking" at bounding box center [373, 241] width 9 height 9
radio input "true"
click at [519, 355] on button "SUBMIT" at bounding box center [520, 347] width 81 height 19
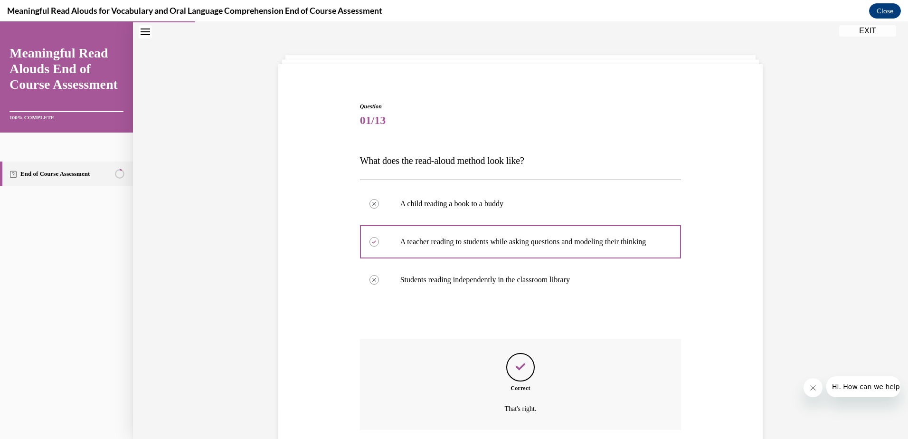
scroll to position [113, 0]
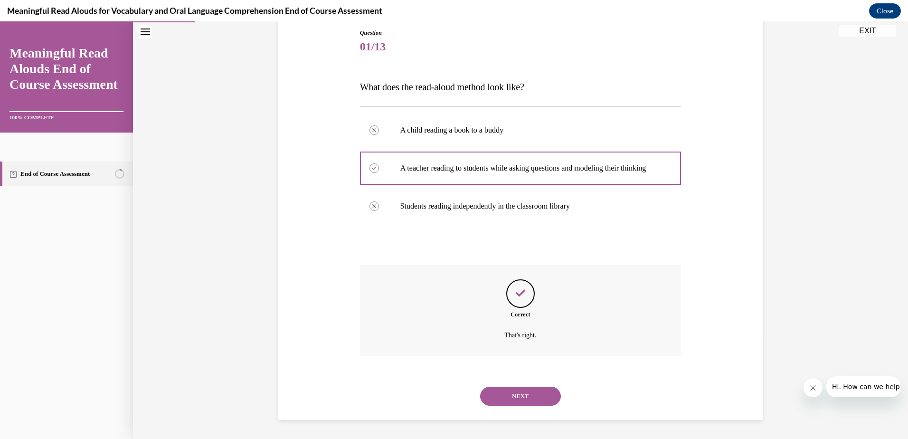
click at [502, 393] on button "NEXT" at bounding box center [520, 395] width 81 height 19
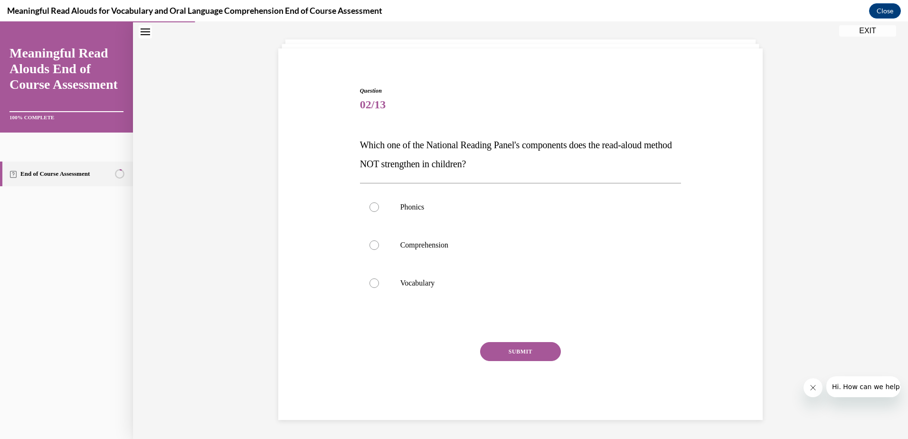
scroll to position [46, 0]
click at [406, 205] on p "Phonics" at bounding box center [528, 206] width 257 height 9
click at [379, 205] on input "Phonics" at bounding box center [373, 206] width 9 height 9
radio input "true"
click at [515, 347] on button "SUBMIT" at bounding box center [520, 351] width 81 height 19
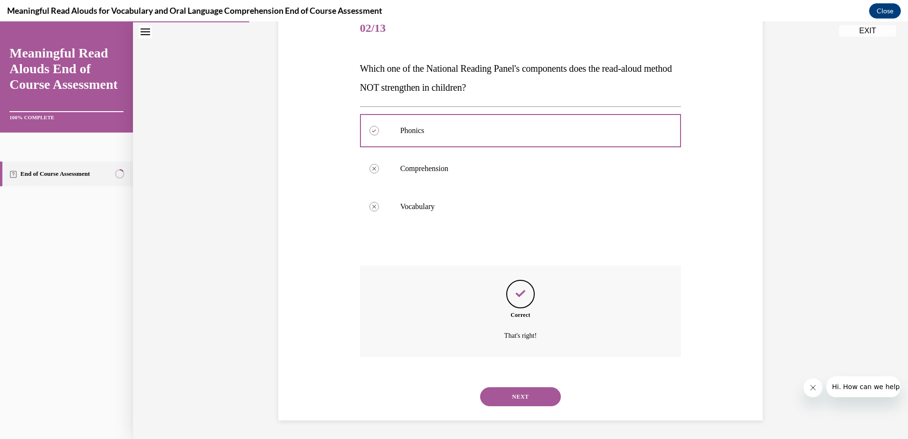
scroll to position [122, 0]
click at [523, 398] on button "NEXT" at bounding box center [520, 395] width 81 height 19
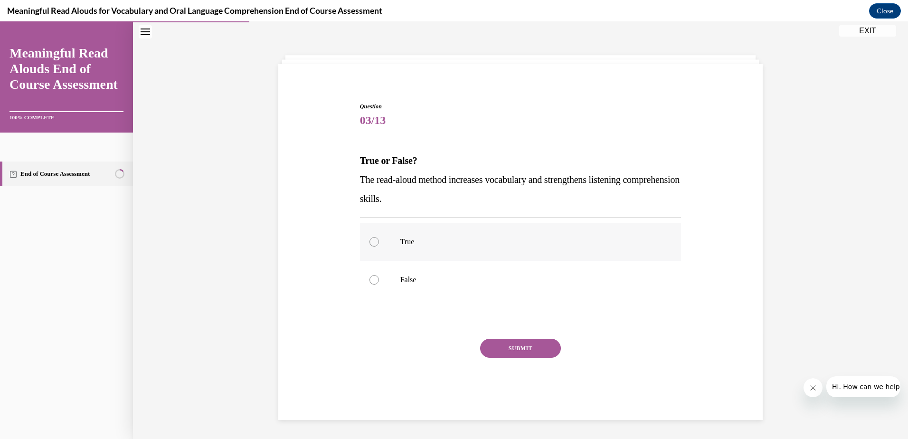
click at [370, 238] on div at bounding box center [373, 241] width 9 height 9
click at [370, 238] on input "True" at bounding box center [373, 241] width 9 height 9
radio input "true"
click at [517, 349] on button "SUBMIT" at bounding box center [520, 347] width 81 height 19
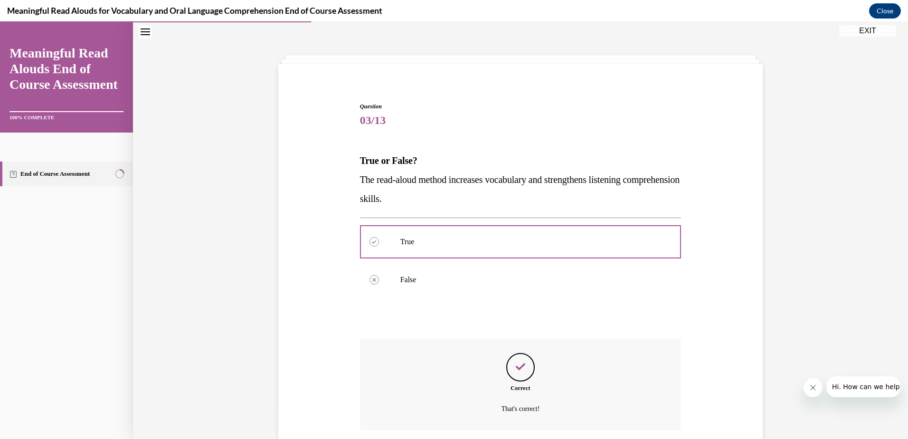
scroll to position [103, 0]
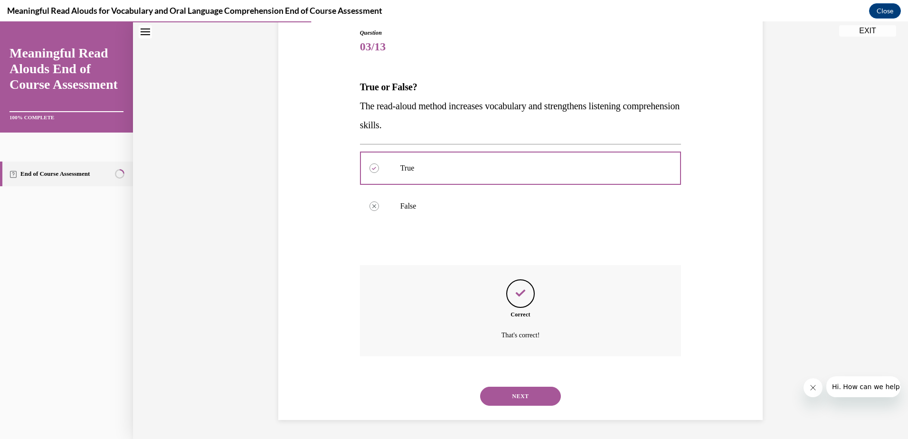
click at [526, 392] on button "NEXT" at bounding box center [520, 395] width 81 height 19
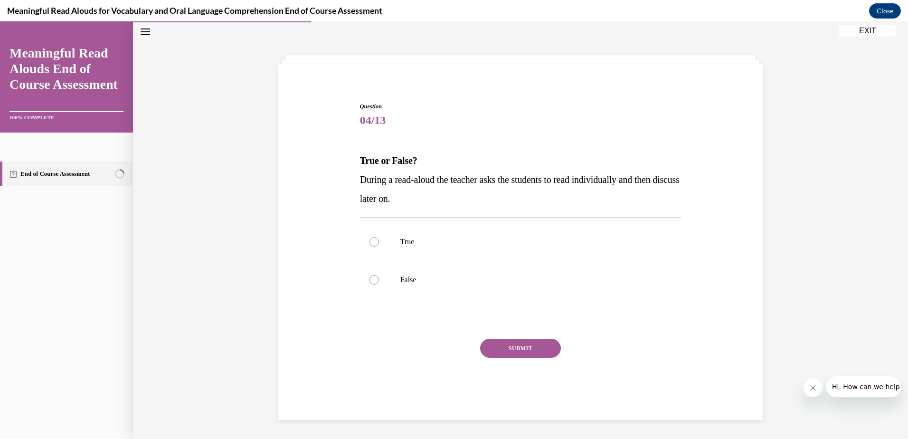
scroll to position [30, 0]
click at [370, 277] on div at bounding box center [373, 279] width 9 height 9
click at [370, 277] on input "False" at bounding box center [373, 279] width 9 height 9
radio input "true"
click at [527, 346] on button "SUBMIT" at bounding box center [520, 347] width 81 height 19
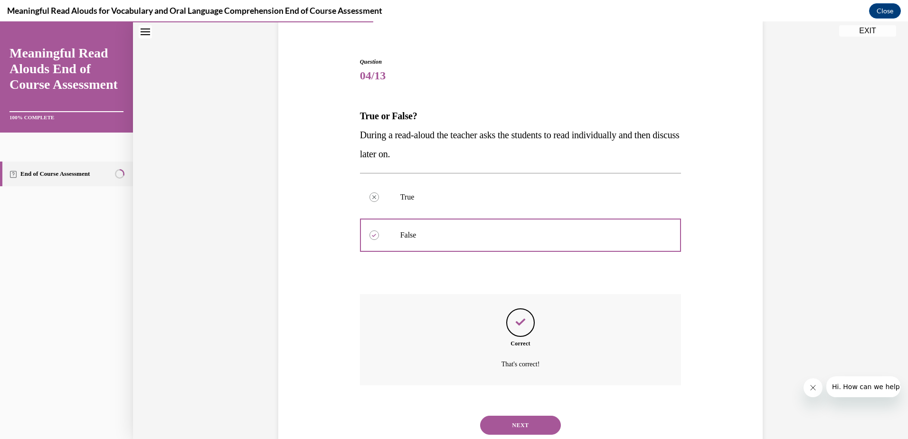
scroll to position [103, 0]
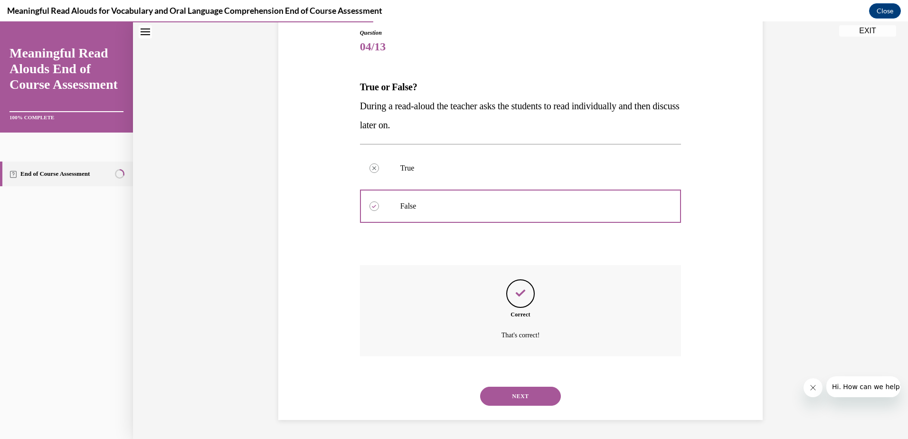
click at [525, 394] on button "NEXT" at bounding box center [520, 395] width 81 height 19
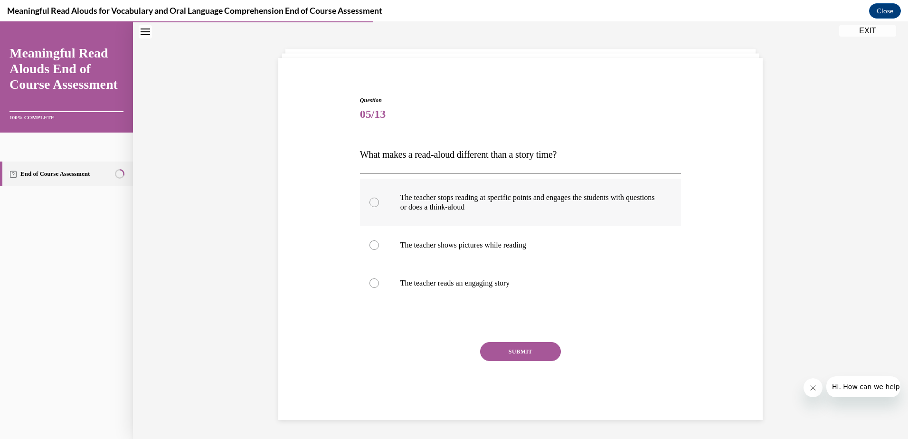
click at [372, 200] on div at bounding box center [373, 201] width 9 height 9
click at [372, 200] on input "The teacher stops reading at specific points and engages the students with ques…" at bounding box center [373, 201] width 9 height 9
radio input "true"
click at [517, 352] on button "SUBMIT" at bounding box center [520, 351] width 81 height 19
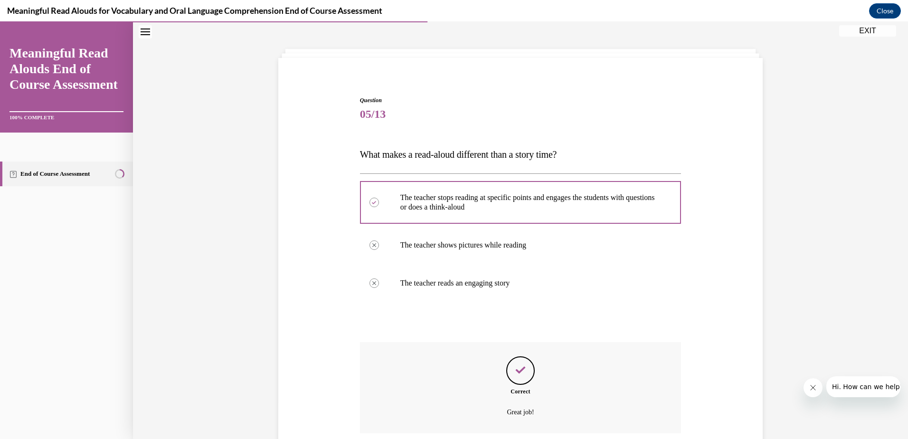
scroll to position [113, 0]
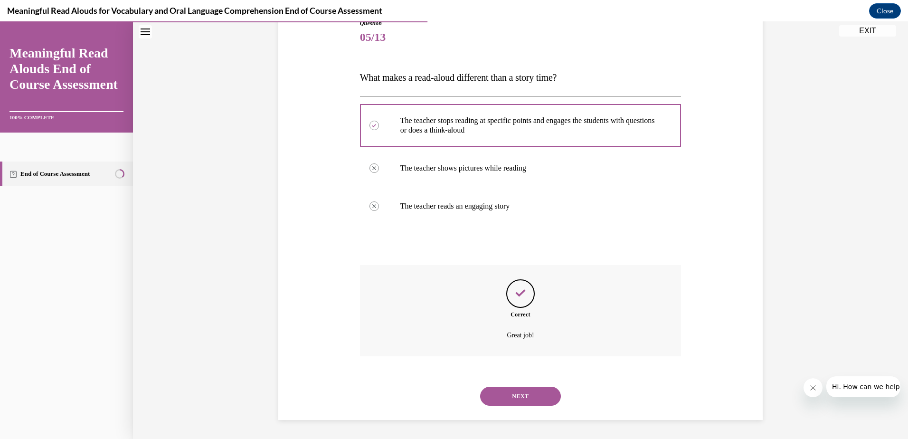
click at [535, 389] on button "NEXT" at bounding box center [520, 395] width 81 height 19
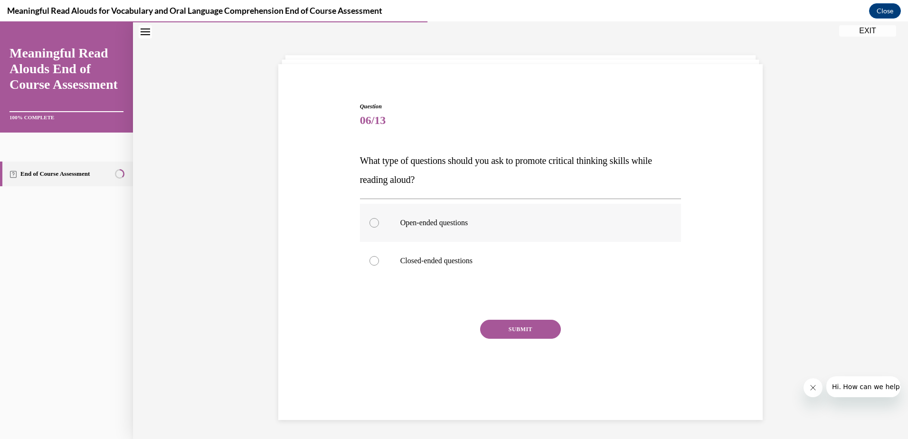
click at [370, 222] on div at bounding box center [373, 222] width 9 height 9
click at [370, 222] on input "Open-ended questions" at bounding box center [373, 222] width 9 height 9
radio input "true"
click at [515, 329] on button "SUBMIT" at bounding box center [520, 328] width 81 height 19
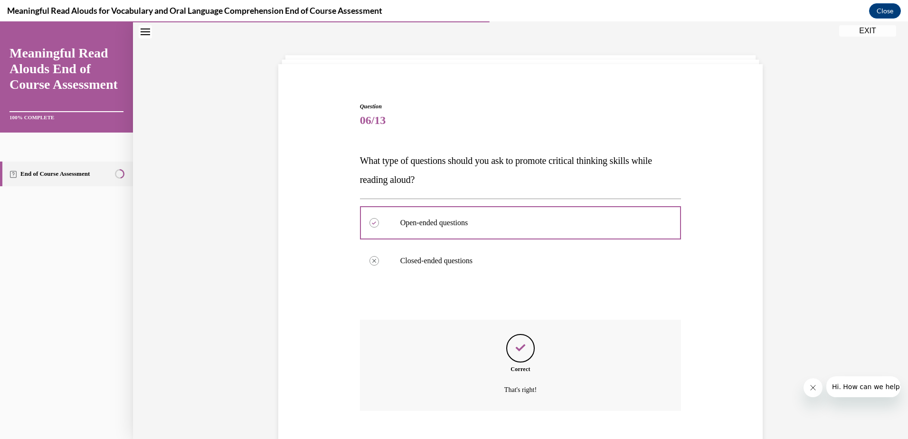
scroll to position [84, 0]
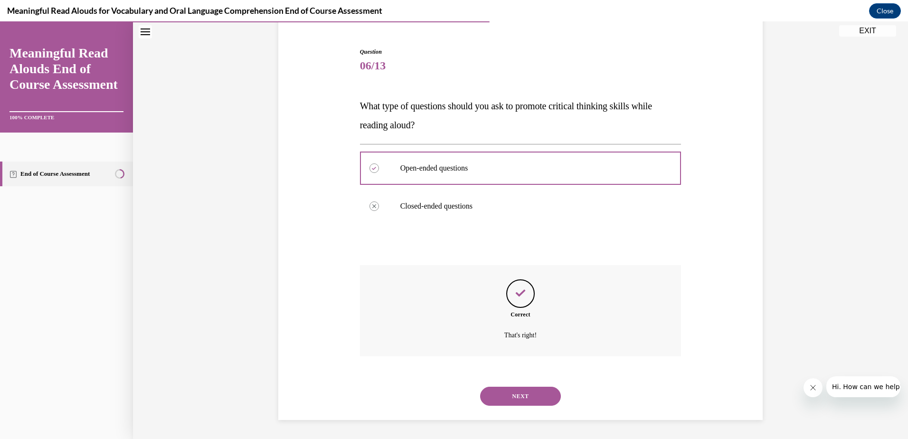
click at [524, 398] on button "NEXT" at bounding box center [520, 395] width 81 height 19
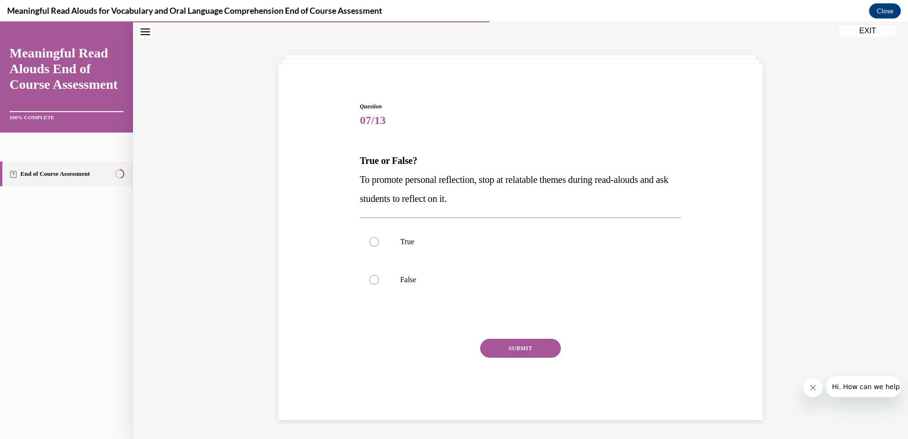
scroll to position [30, 0]
click at [373, 242] on div at bounding box center [373, 241] width 9 height 9
click at [373, 242] on input "True" at bounding box center [373, 241] width 9 height 9
radio input "true"
click at [509, 347] on button "SUBMIT" at bounding box center [520, 347] width 81 height 19
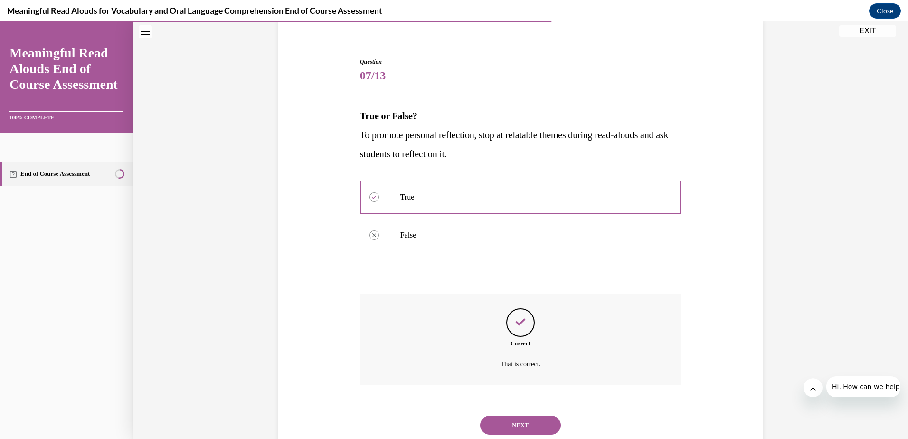
scroll to position [103, 0]
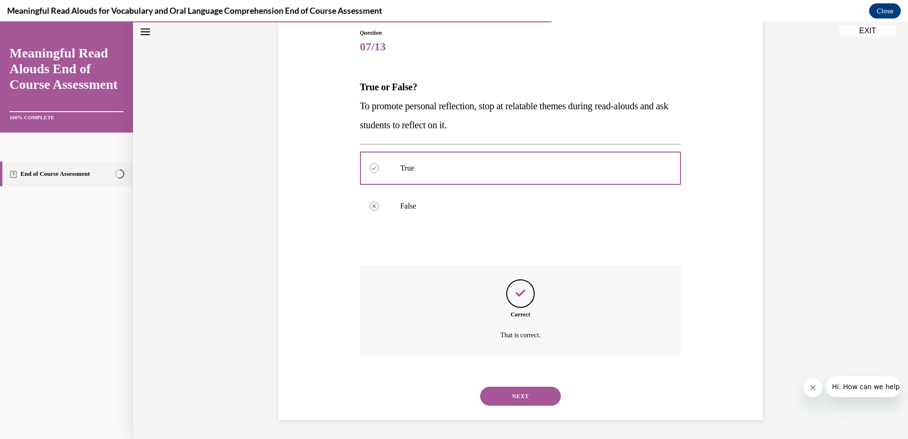
click at [543, 394] on button "NEXT" at bounding box center [520, 395] width 81 height 19
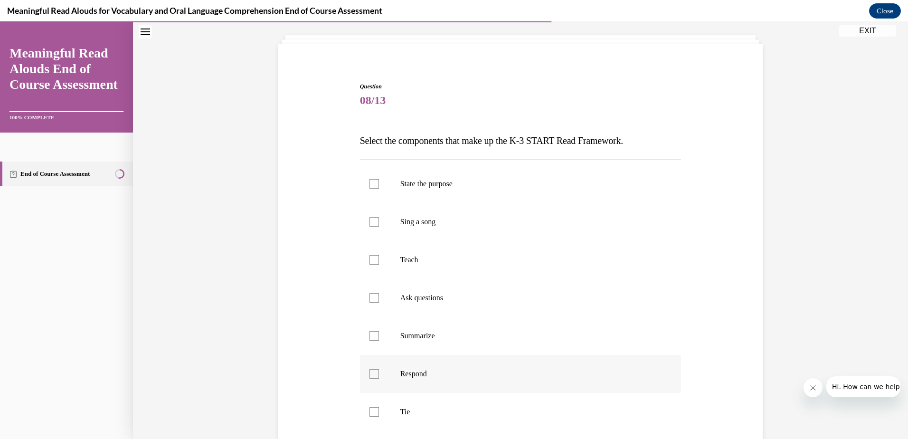
scroll to position [97, 0]
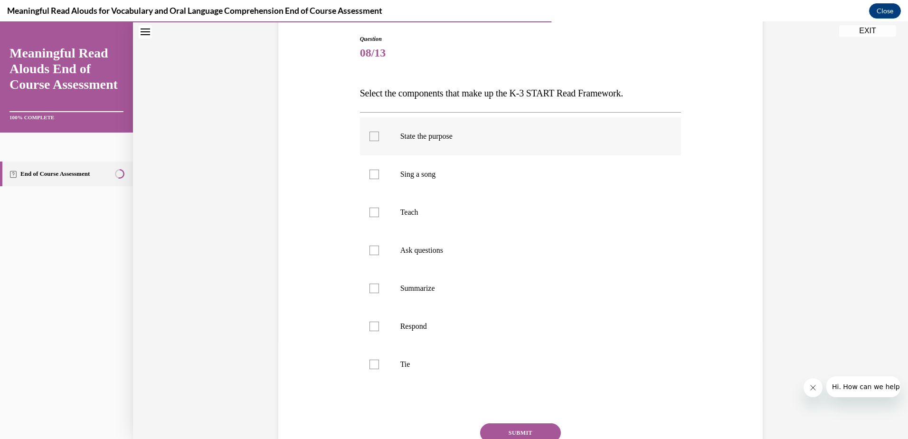
click at [372, 136] on div at bounding box center [373, 135] width 9 height 9
click at [372, 136] on input "State the purpose" at bounding box center [373, 135] width 9 height 9
checkbox input "true"
click at [371, 216] on div at bounding box center [373, 211] width 9 height 9
click at [371, 216] on input "Teach" at bounding box center [373, 211] width 9 height 9
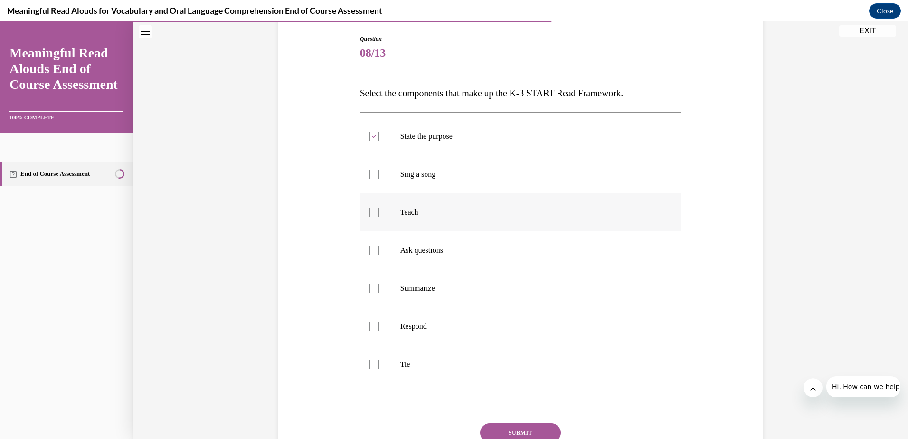
checkbox input "true"
click at [372, 250] on div at bounding box center [373, 249] width 9 height 9
click at [372, 250] on input "Ask questions" at bounding box center [373, 249] width 9 height 9
checkbox input "true"
click at [373, 325] on div at bounding box center [373, 325] width 9 height 9
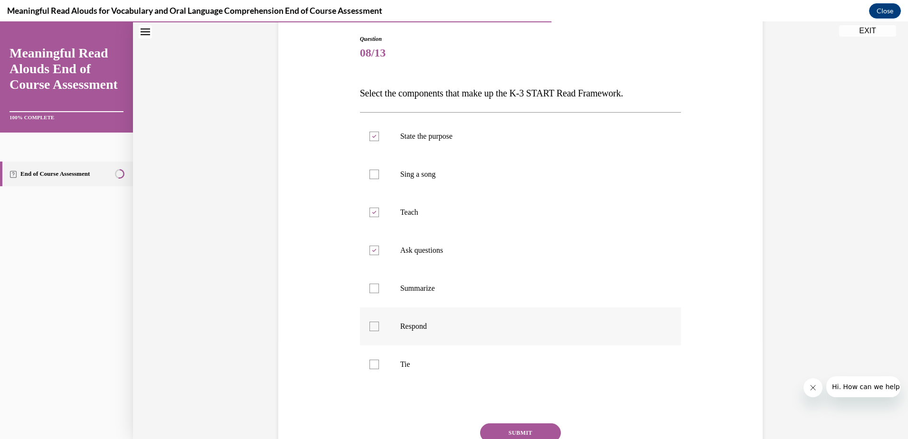
click at [373, 325] on input "Respond" at bounding box center [373, 325] width 9 height 9
checkbox input "true"
drag, startPoint x: 373, startPoint y: 362, endPoint x: 489, endPoint y: 344, distance: 118.2
click at [375, 360] on div at bounding box center [373, 363] width 9 height 9
click at [375, 360] on input "Tie" at bounding box center [373, 363] width 9 height 9
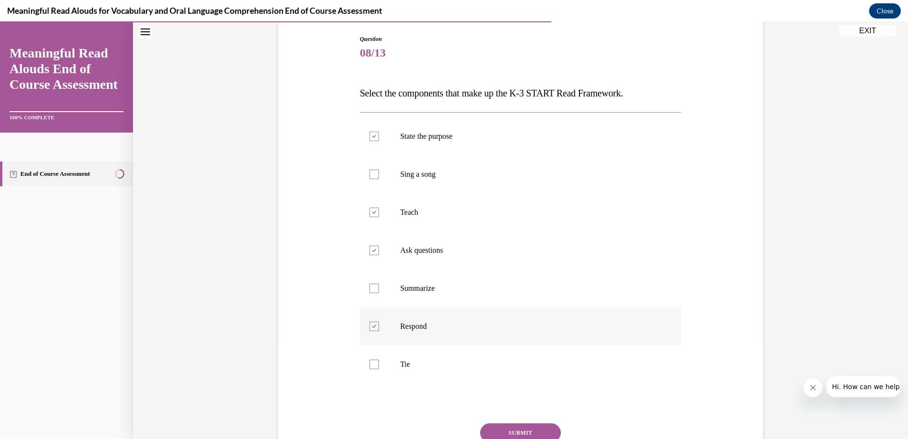
checkbox input "true"
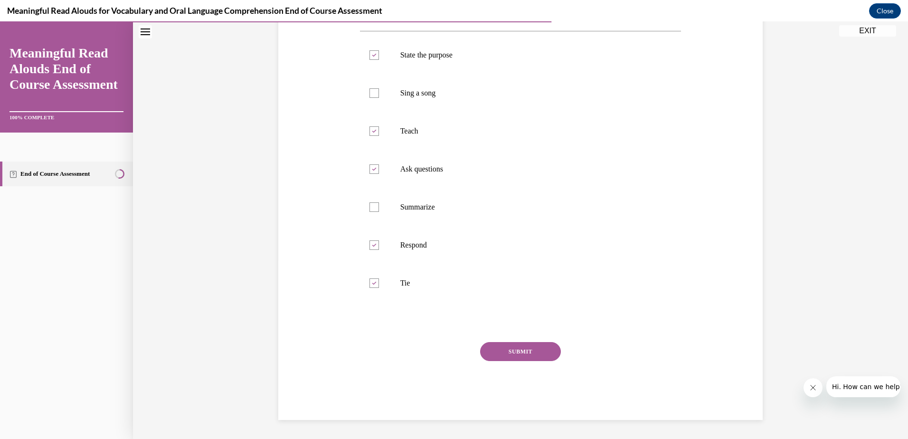
drag, startPoint x: 536, startPoint y: 349, endPoint x: 657, endPoint y: 318, distance: 125.0
click at [536, 347] on button "SUBMIT" at bounding box center [520, 351] width 81 height 19
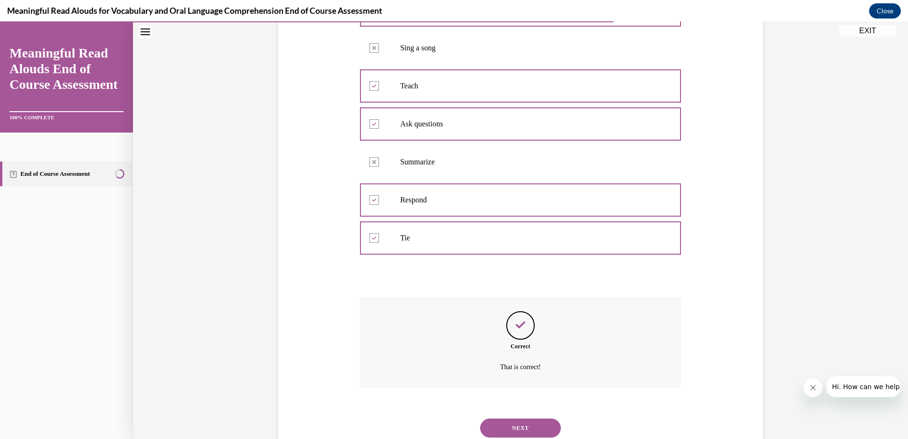
scroll to position [255, 0]
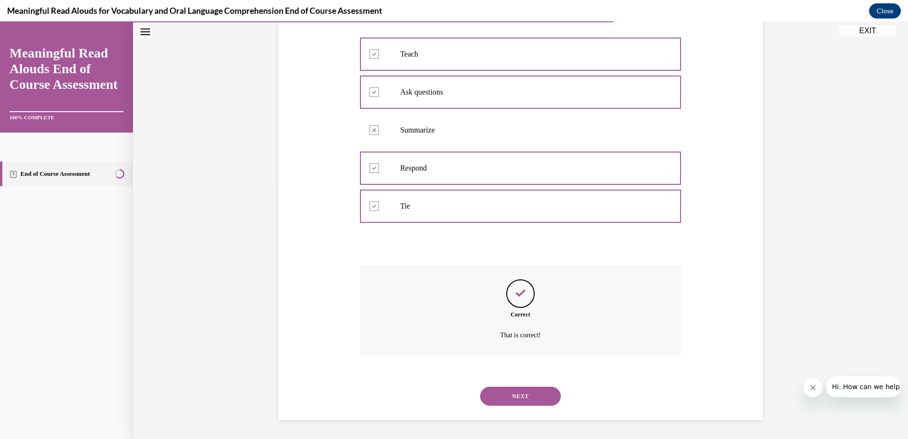
click at [534, 399] on button "NEXT" at bounding box center [520, 395] width 81 height 19
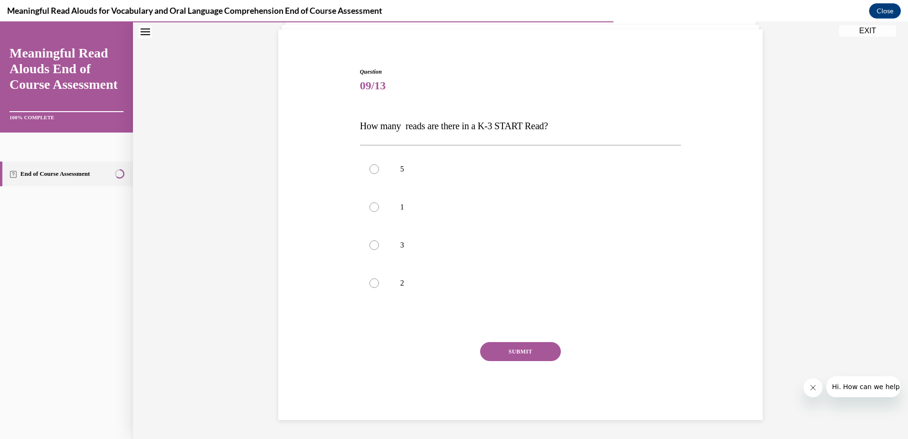
scroll to position [65, 0]
click at [370, 241] on div at bounding box center [373, 244] width 9 height 9
click at [370, 241] on input "3" at bounding box center [373, 244] width 9 height 9
radio input "true"
click at [531, 350] on button "SUBMIT" at bounding box center [520, 351] width 81 height 19
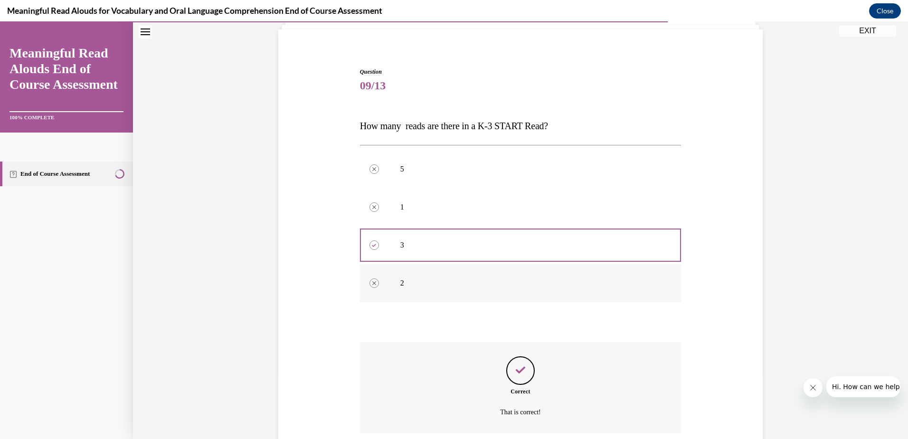
scroll to position [141, 0]
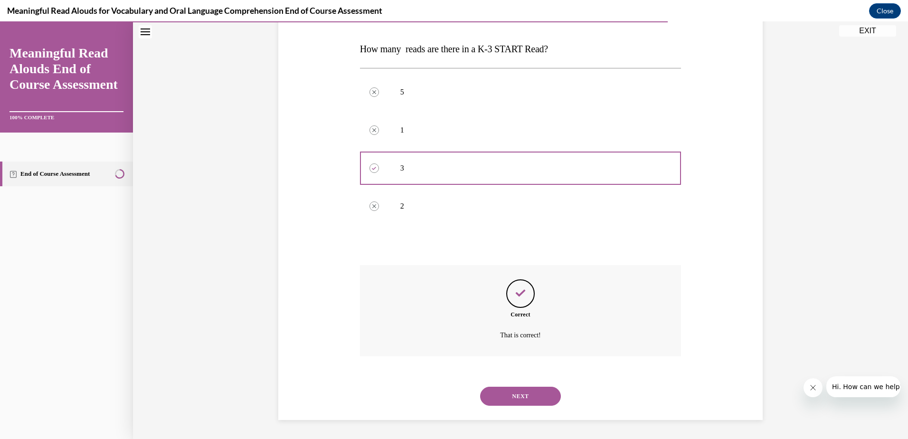
click at [519, 391] on button "NEXT" at bounding box center [520, 395] width 81 height 19
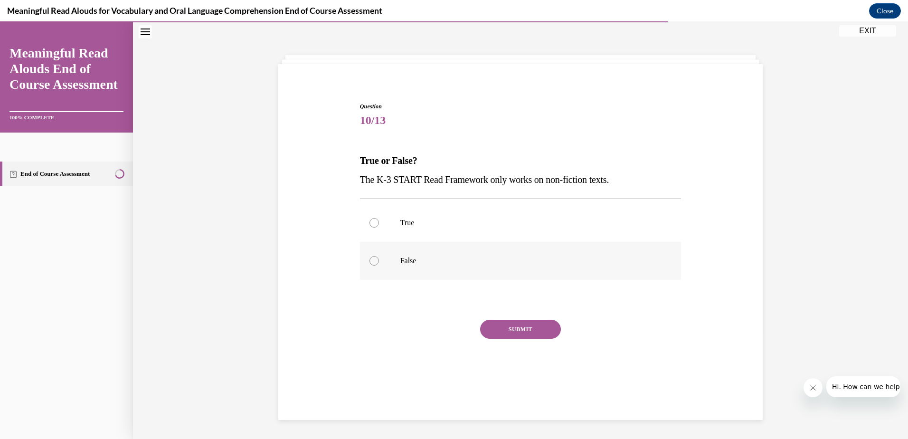
click at [374, 258] on div at bounding box center [373, 260] width 9 height 9
click at [374, 258] on input "False" at bounding box center [373, 260] width 9 height 9
radio input "true"
click at [534, 325] on button "SUBMIT" at bounding box center [520, 328] width 81 height 19
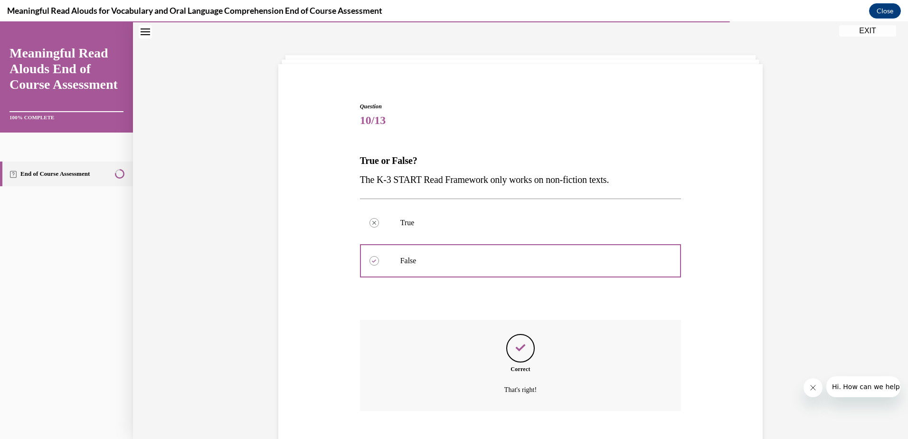
scroll to position [84, 0]
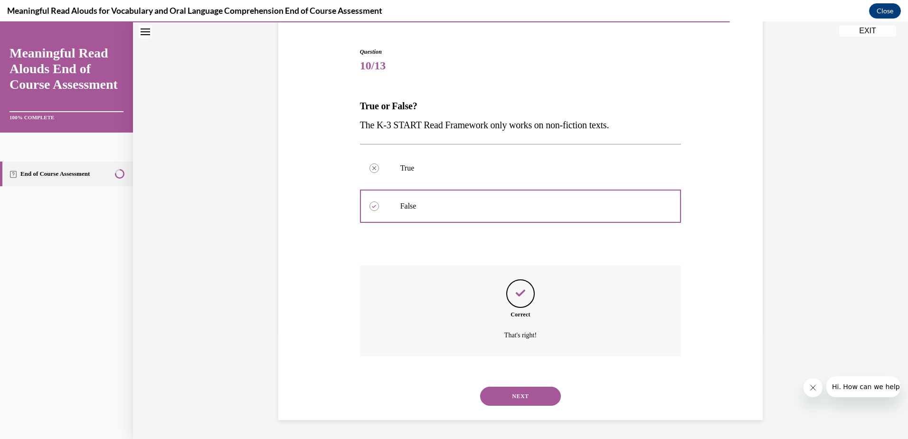
click at [518, 391] on button "NEXT" at bounding box center [520, 395] width 81 height 19
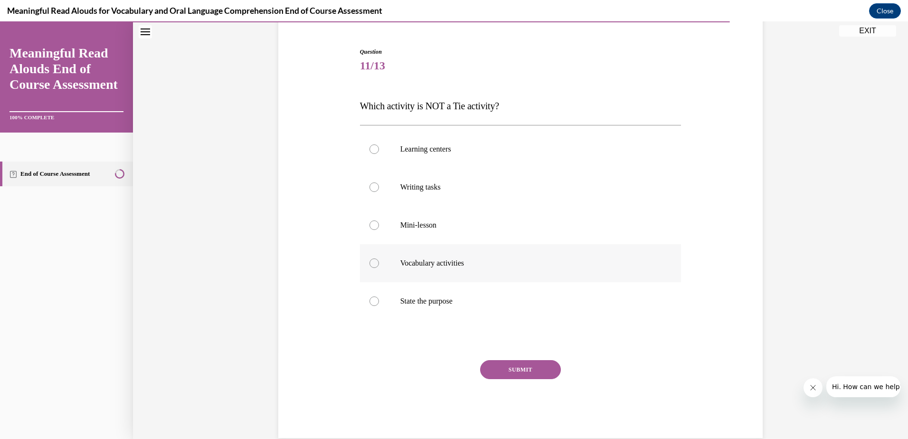
scroll to position [50, 0]
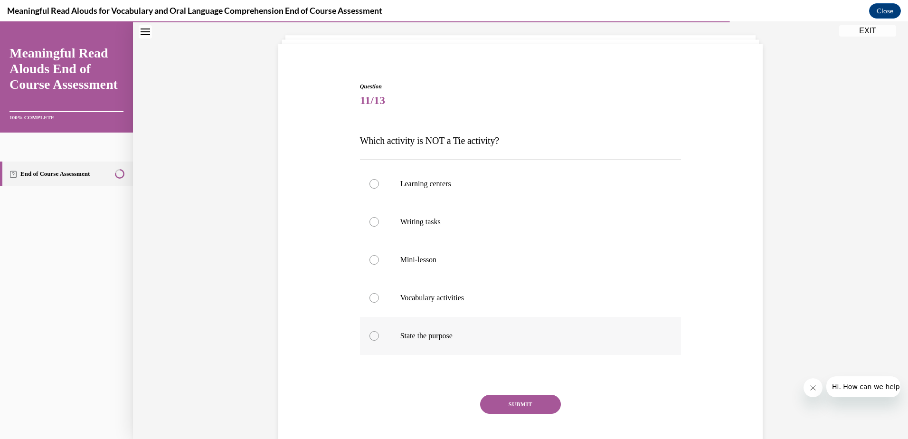
click at [369, 336] on div at bounding box center [373, 335] width 9 height 9
click at [369, 336] on input "State the purpose" at bounding box center [373, 335] width 9 height 9
radio input "true"
click at [531, 404] on button "SUBMIT" at bounding box center [520, 403] width 81 height 19
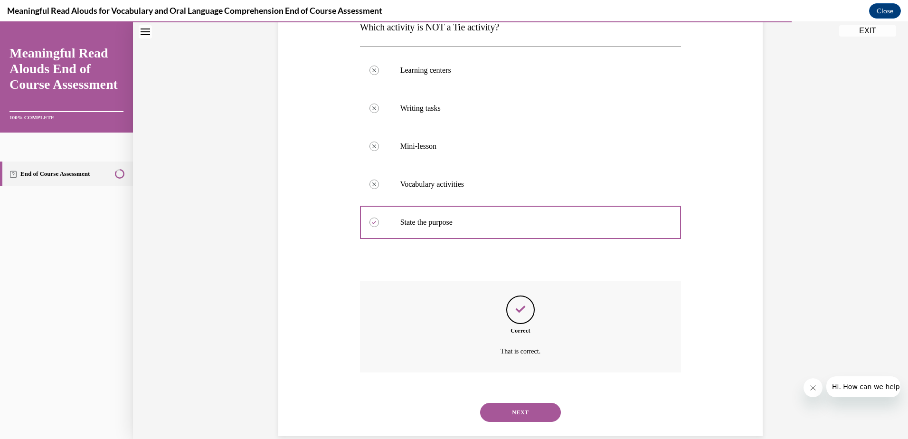
scroll to position [179, 0]
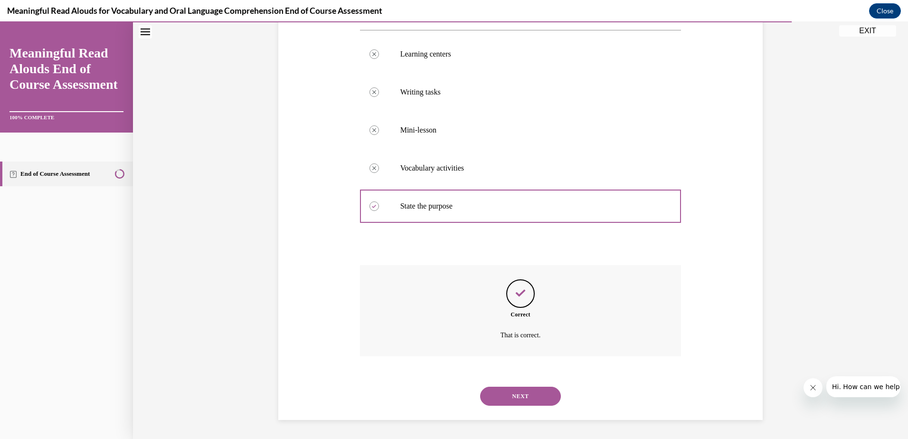
click at [533, 396] on button "NEXT" at bounding box center [520, 395] width 81 height 19
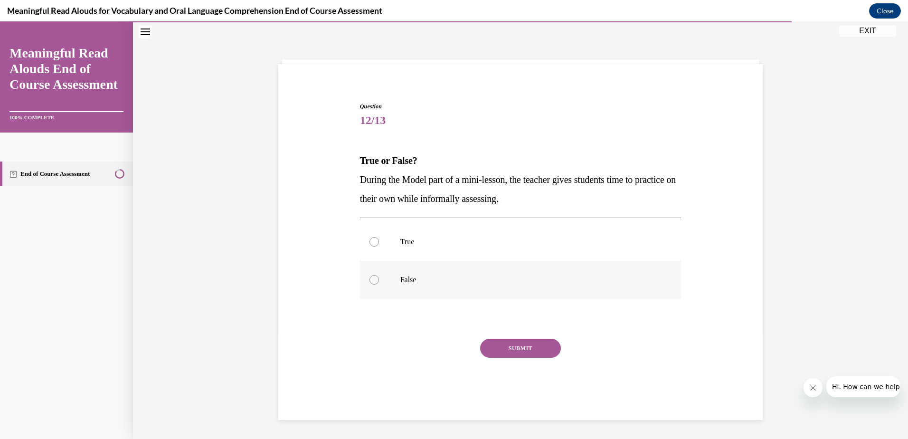
click at [369, 279] on div at bounding box center [373, 279] width 9 height 9
click at [369, 279] on input "False" at bounding box center [373, 279] width 9 height 9
radio input "true"
click at [529, 349] on button "SUBMIT" at bounding box center [520, 347] width 81 height 19
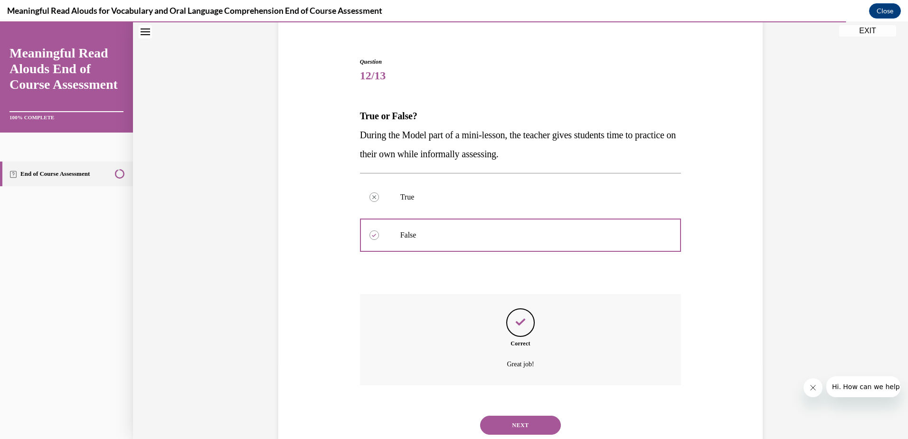
scroll to position [103, 0]
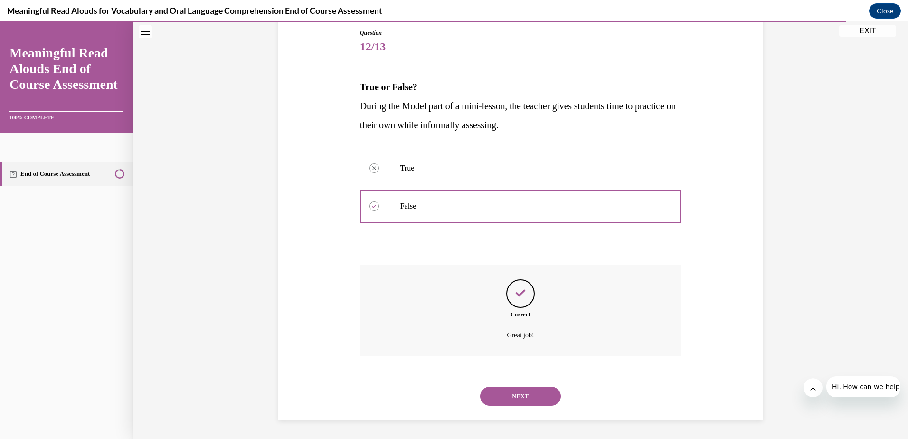
click at [521, 397] on button "NEXT" at bounding box center [520, 395] width 81 height 19
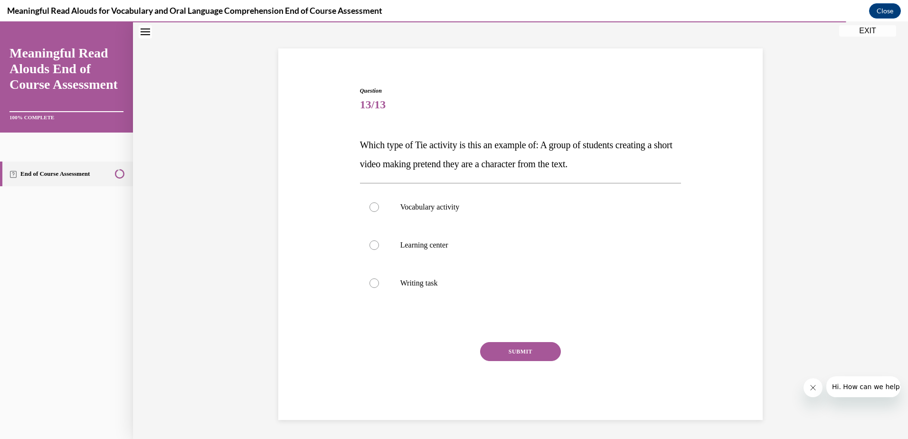
scroll to position [46, 0]
click at [372, 245] on div at bounding box center [373, 244] width 9 height 9
click at [372, 245] on input "Learning center" at bounding box center [373, 244] width 9 height 9
radio input "true"
click at [520, 348] on button "SUBMIT" at bounding box center [520, 351] width 81 height 19
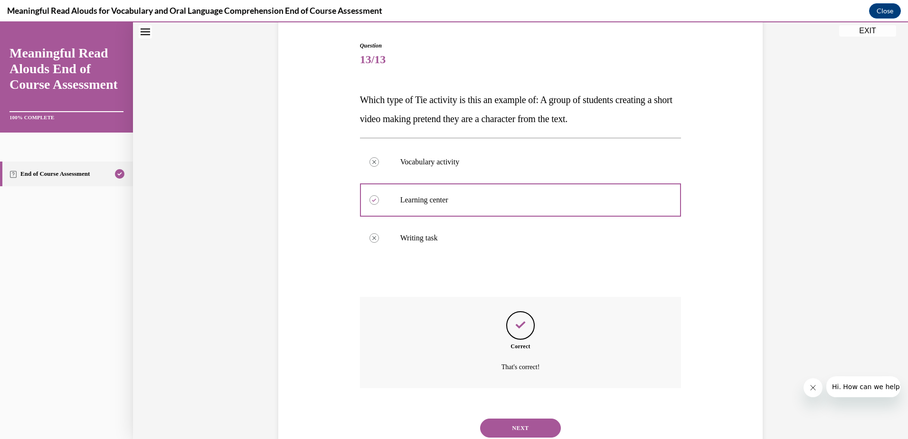
scroll to position [122, 0]
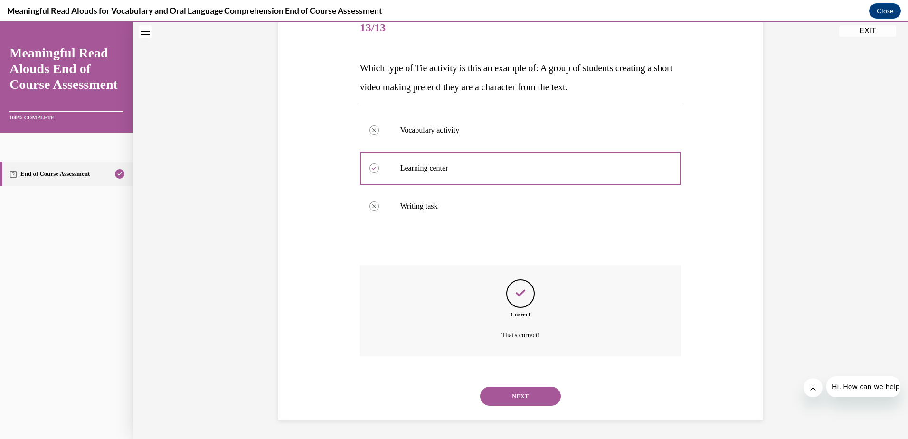
click at [524, 394] on button "NEXT" at bounding box center [520, 395] width 81 height 19
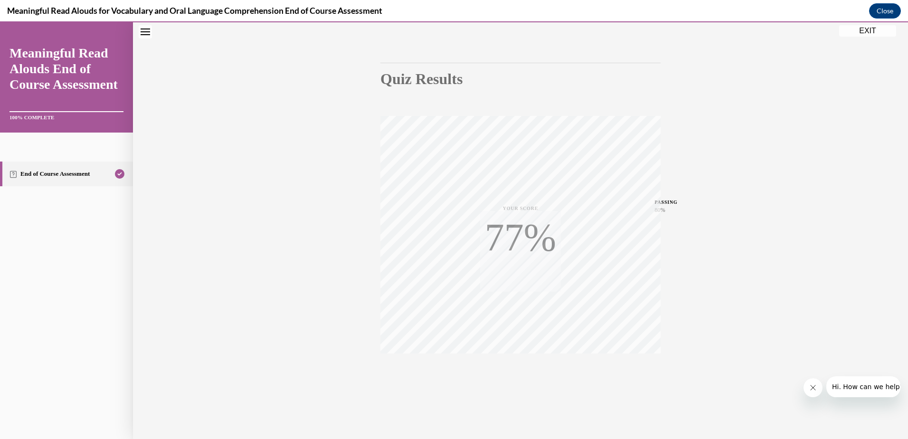
scroll to position [69, 0]
click at [866, 30] on button "EXIT" at bounding box center [867, 30] width 57 height 11
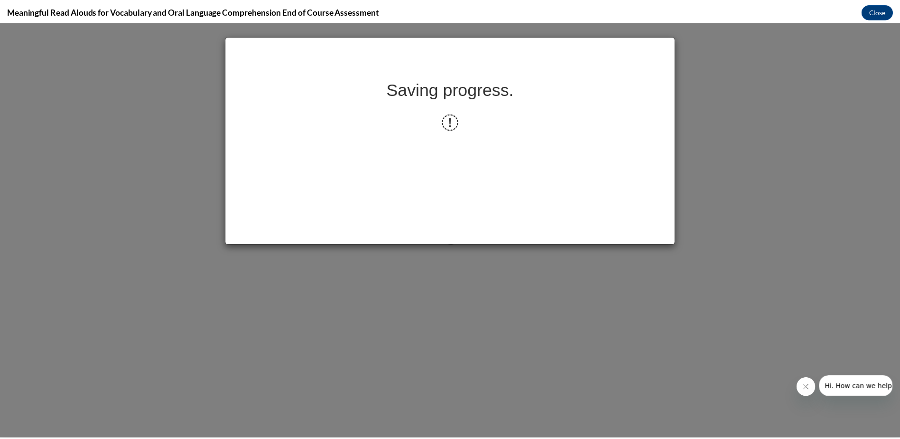
scroll to position [0, 0]
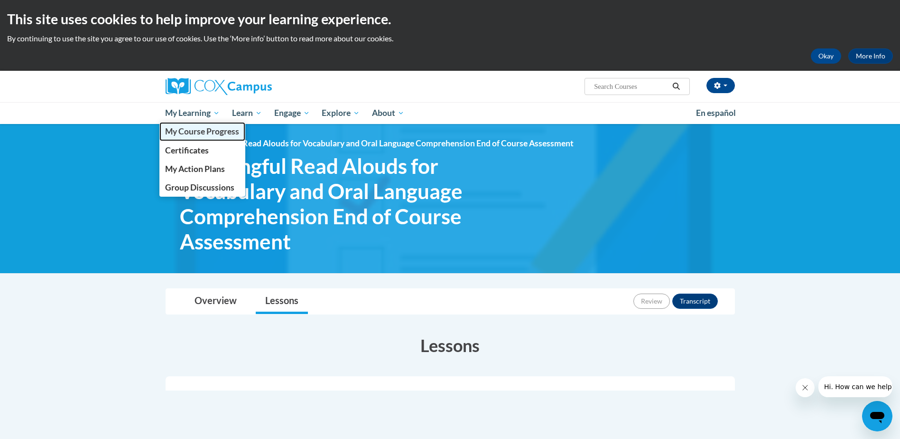
click at [194, 131] on span "My Course Progress" at bounding box center [202, 131] width 74 height 10
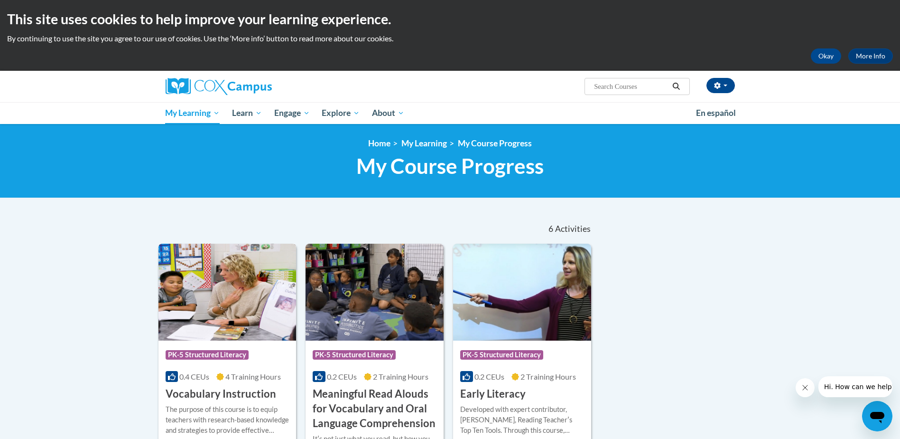
click at [211, 318] on img at bounding box center [228, 292] width 138 height 97
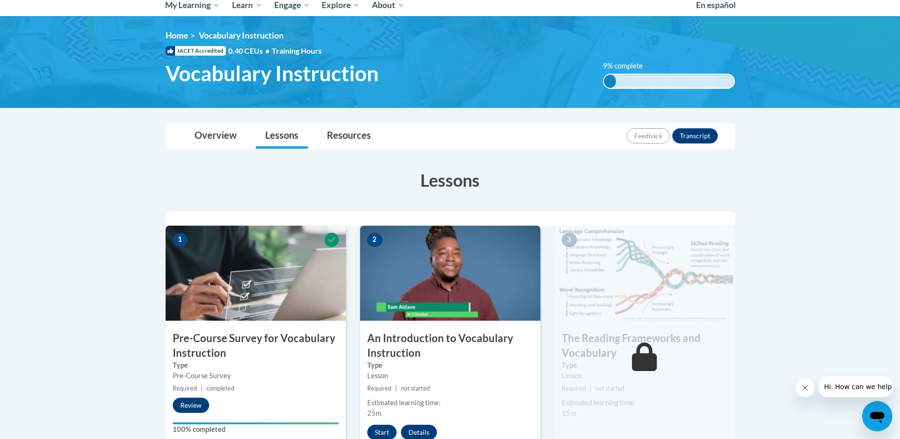
scroll to position [47, 0]
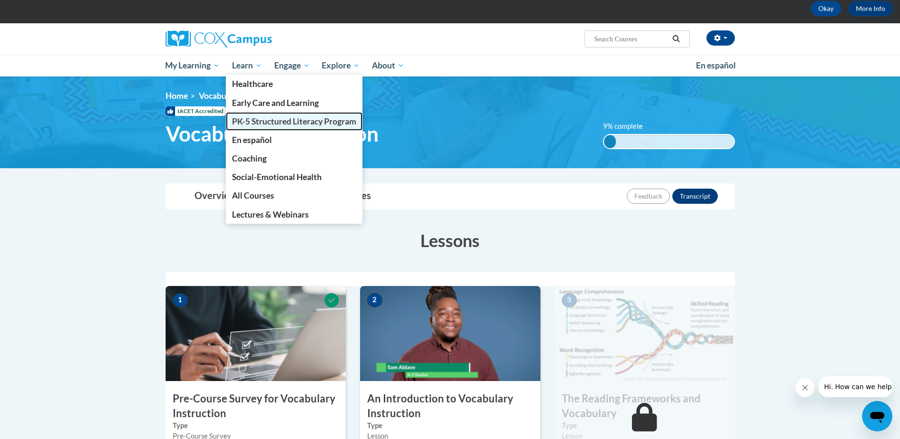
click at [270, 120] on span "PK-5 Structured Literacy Program" at bounding box center [294, 121] width 124 height 10
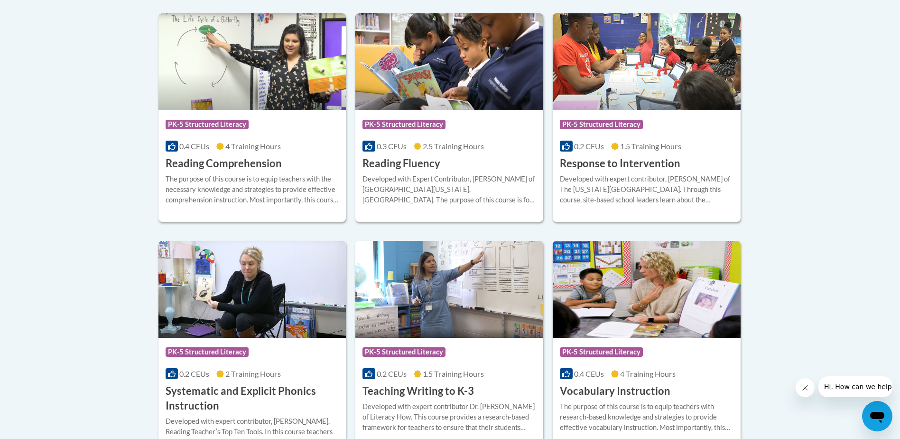
scroll to position [902, 0]
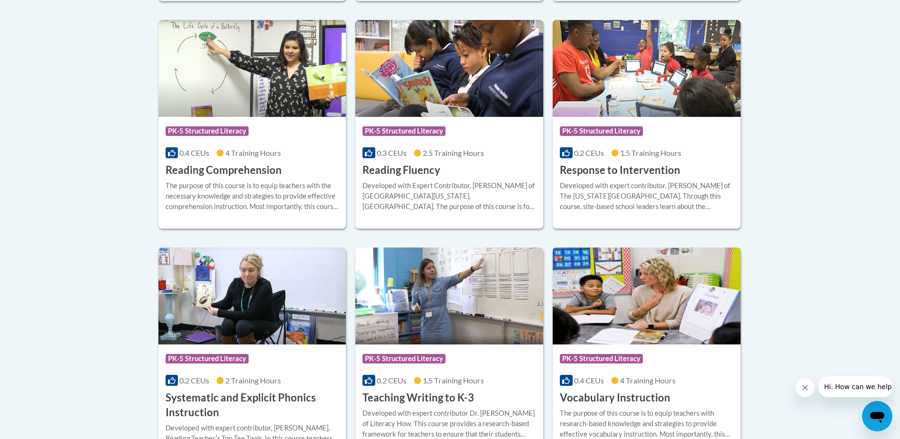
click at [671, 369] on div "Course Category: PK-5 Structured Literacy" at bounding box center [647, 359] width 174 height 21
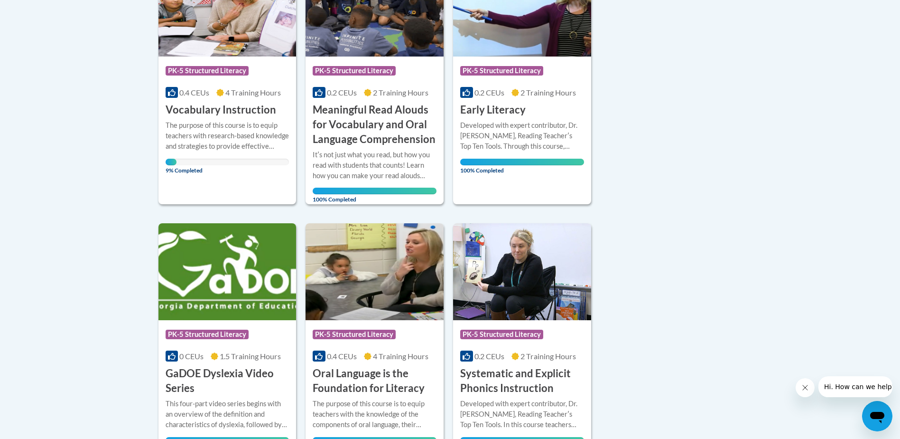
scroll to position [285, 0]
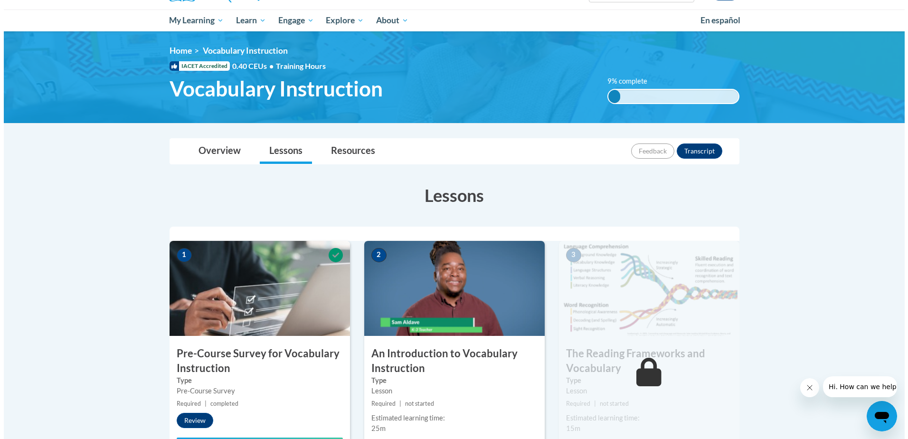
scroll to position [237, 0]
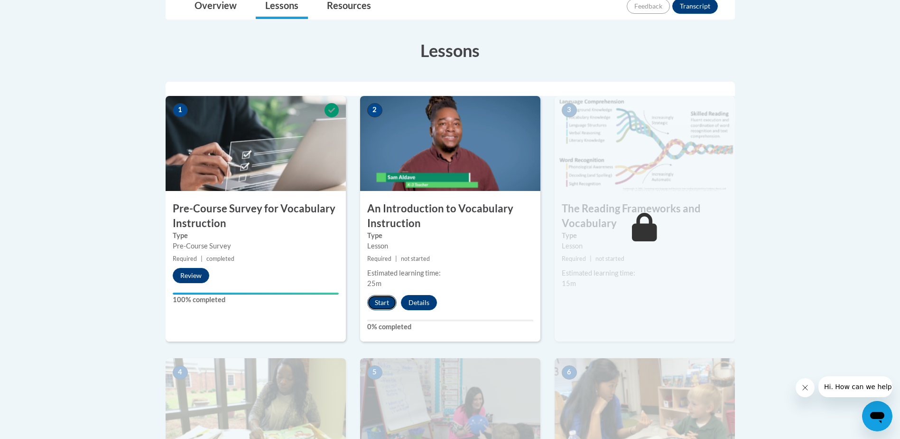
click at [382, 301] on button "Start" at bounding box center [381, 302] width 29 height 15
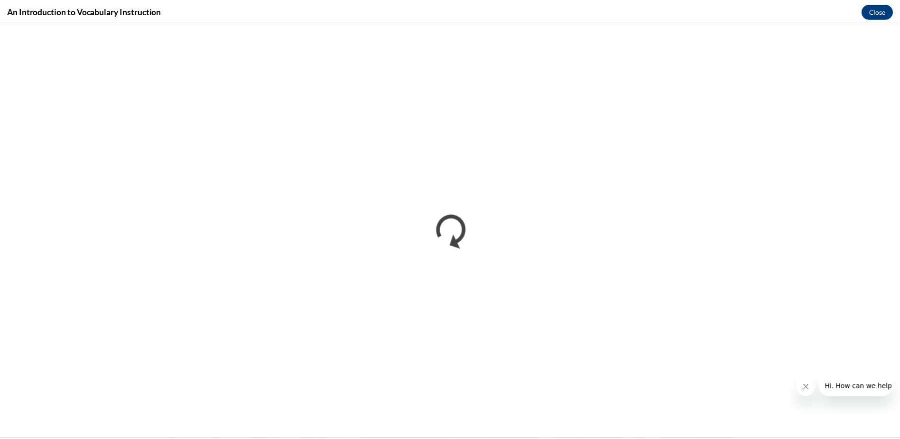
scroll to position [0, 0]
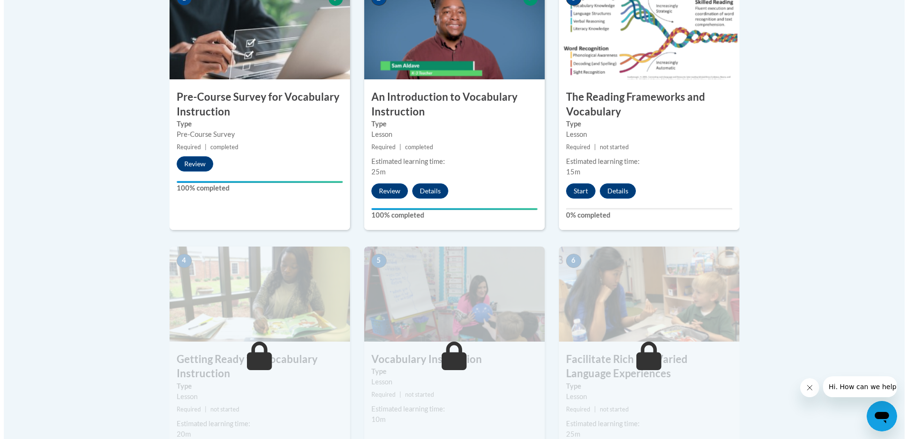
scroll to position [285, 0]
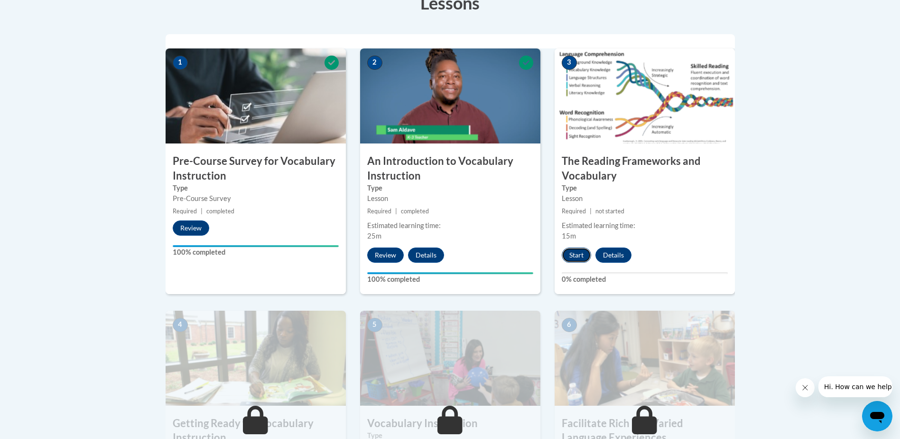
click at [580, 251] on button "Start" at bounding box center [576, 254] width 29 height 15
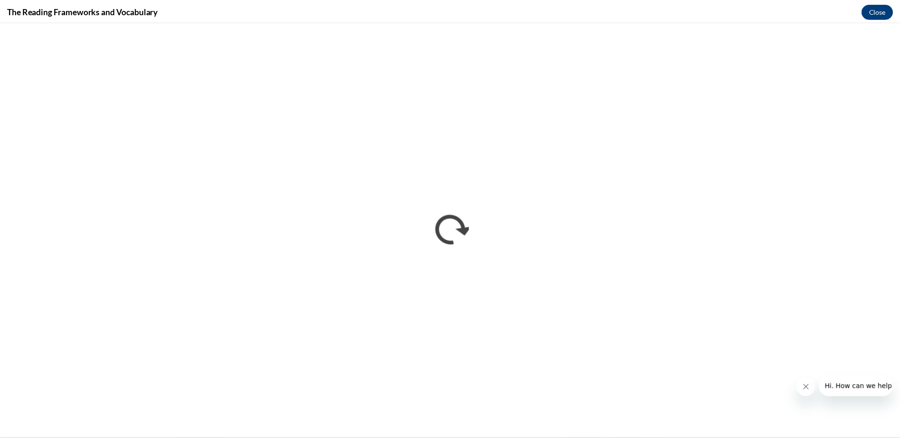
scroll to position [0, 0]
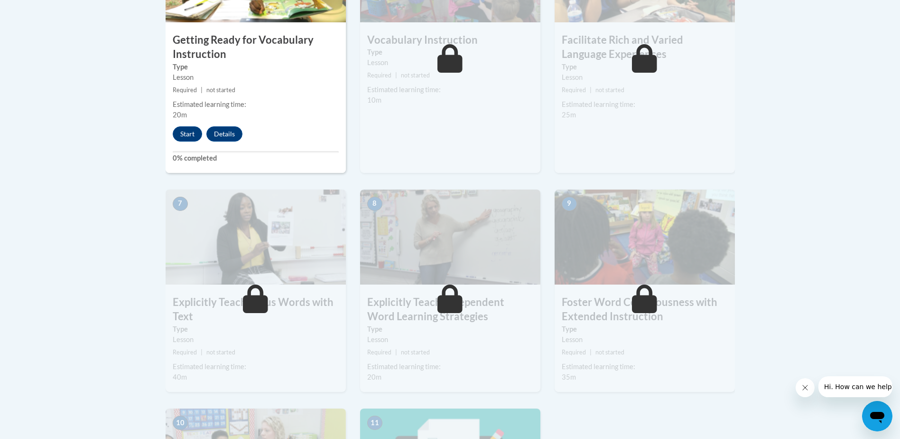
scroll to position [570, 0]
